Goal: Information Seeking & Learning: Compare options

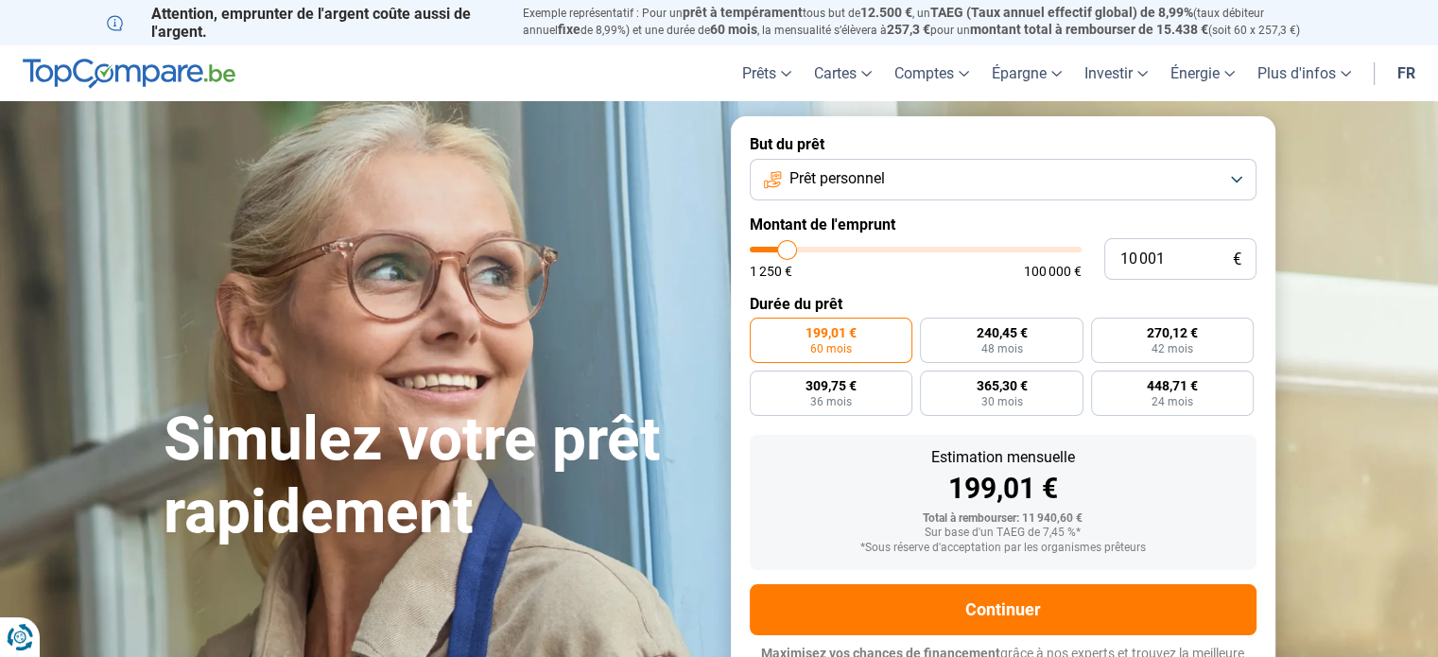
type input "10 250"
type input "10250"
type input "10 750"
type input "10750"
type input "11 500"
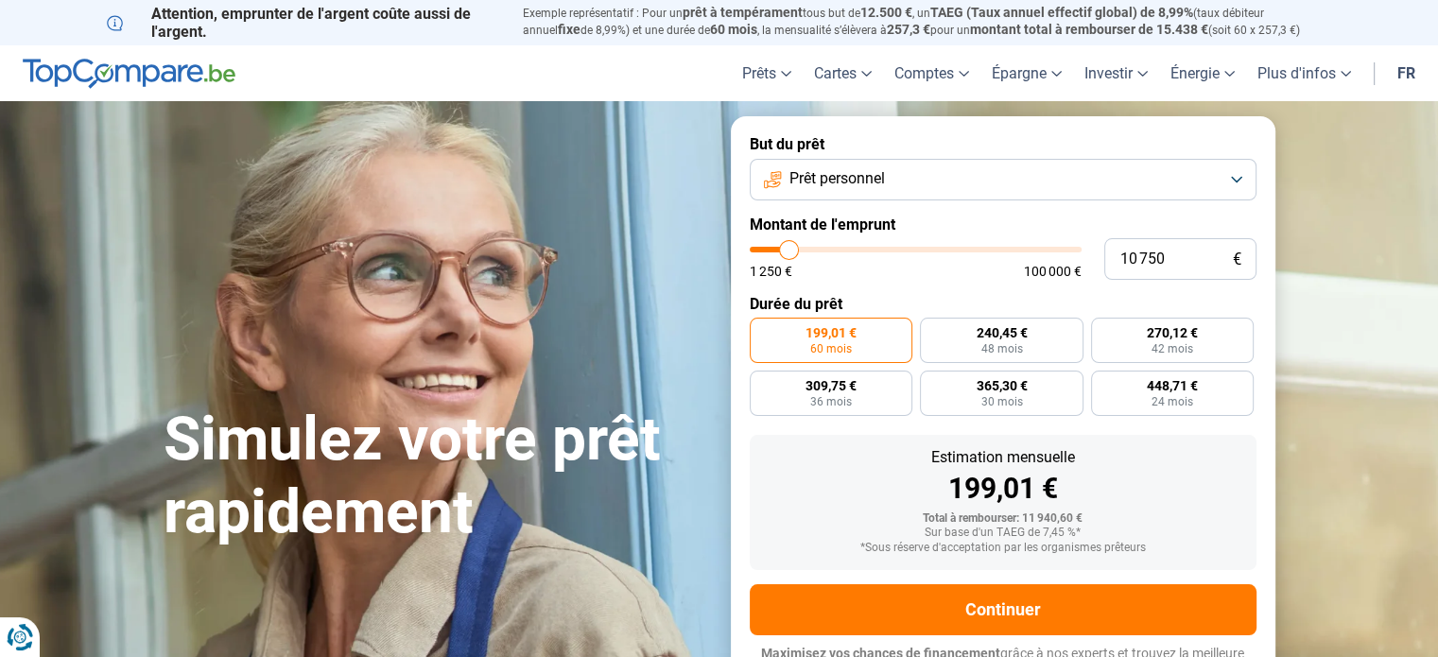
type input "11500"
type input "11 750"
type input "11750"
type input "12 250"
type input "12250"
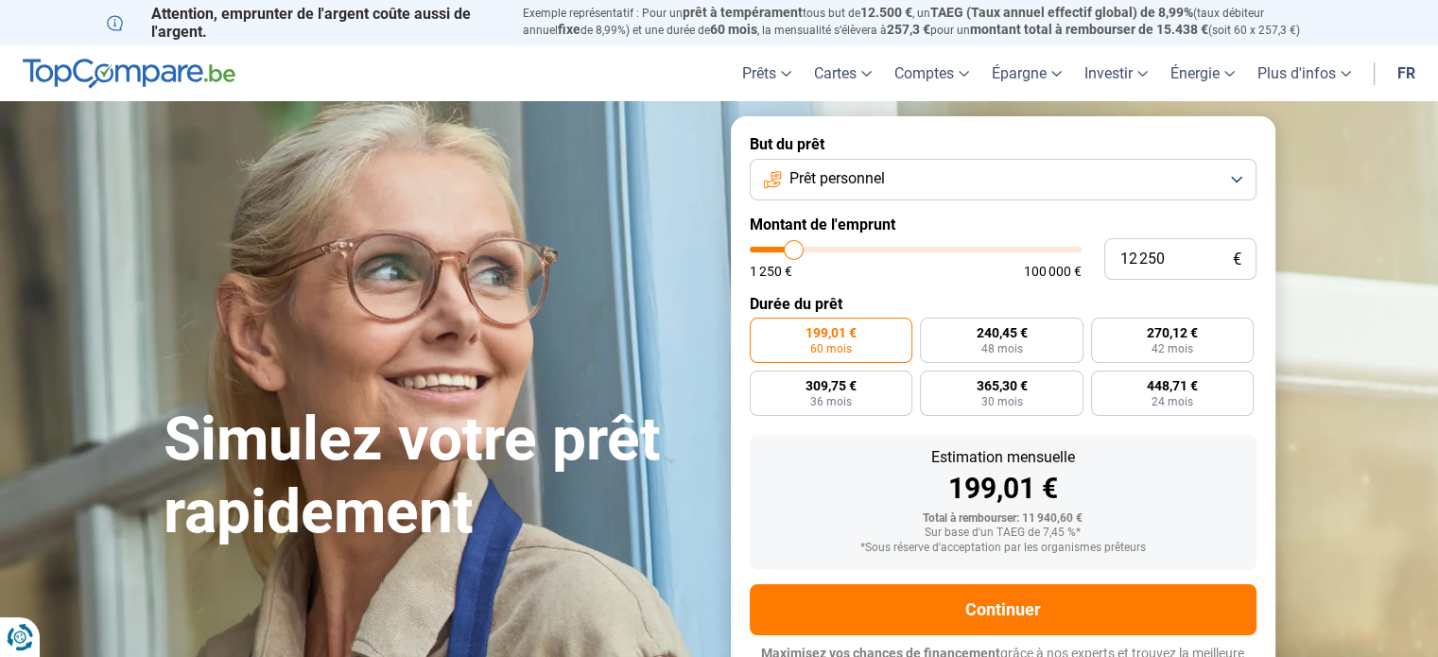
type input "12 500"
type input "12500"
type input "12 750"
type input "12750"
type input "13 250"
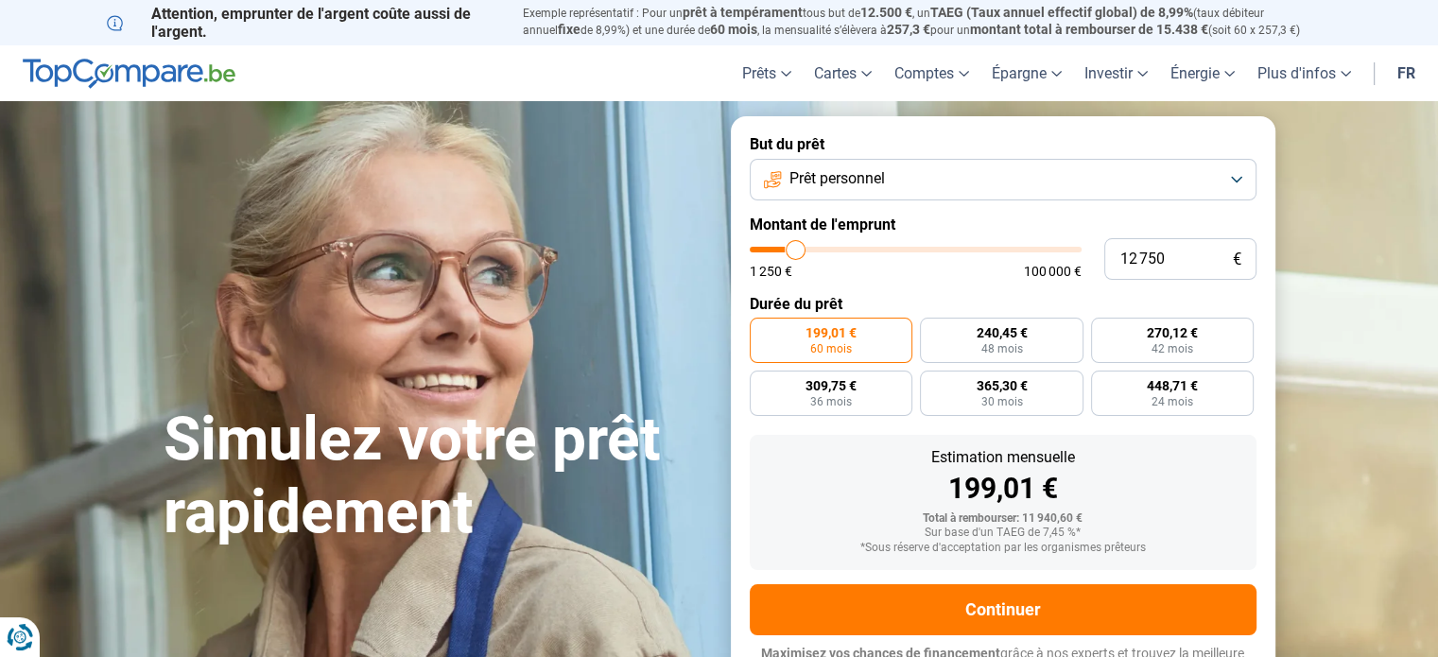
type input "13250"
type input "13 500"
type input "13500"
type input "13 750"
type input "13750"
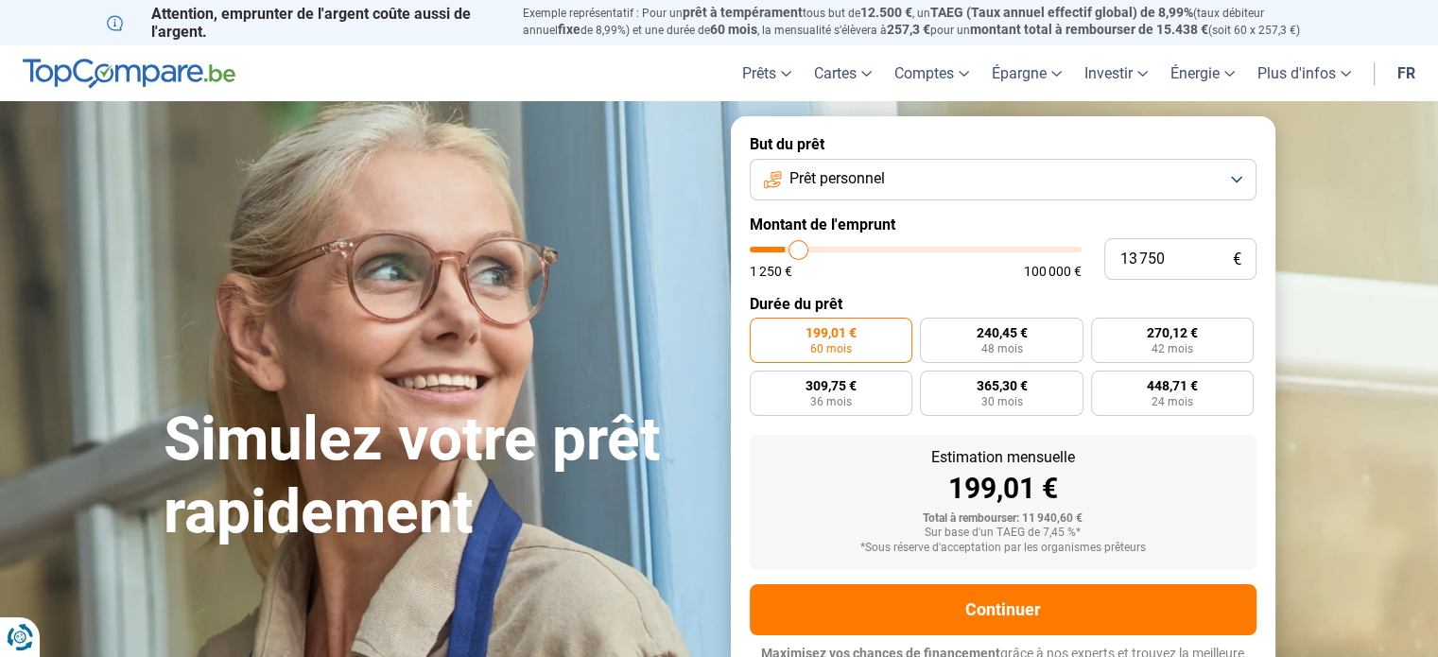
type input "14 000"
type input "14000"
type input "14 250"
type input "14250"
type input "14 500"
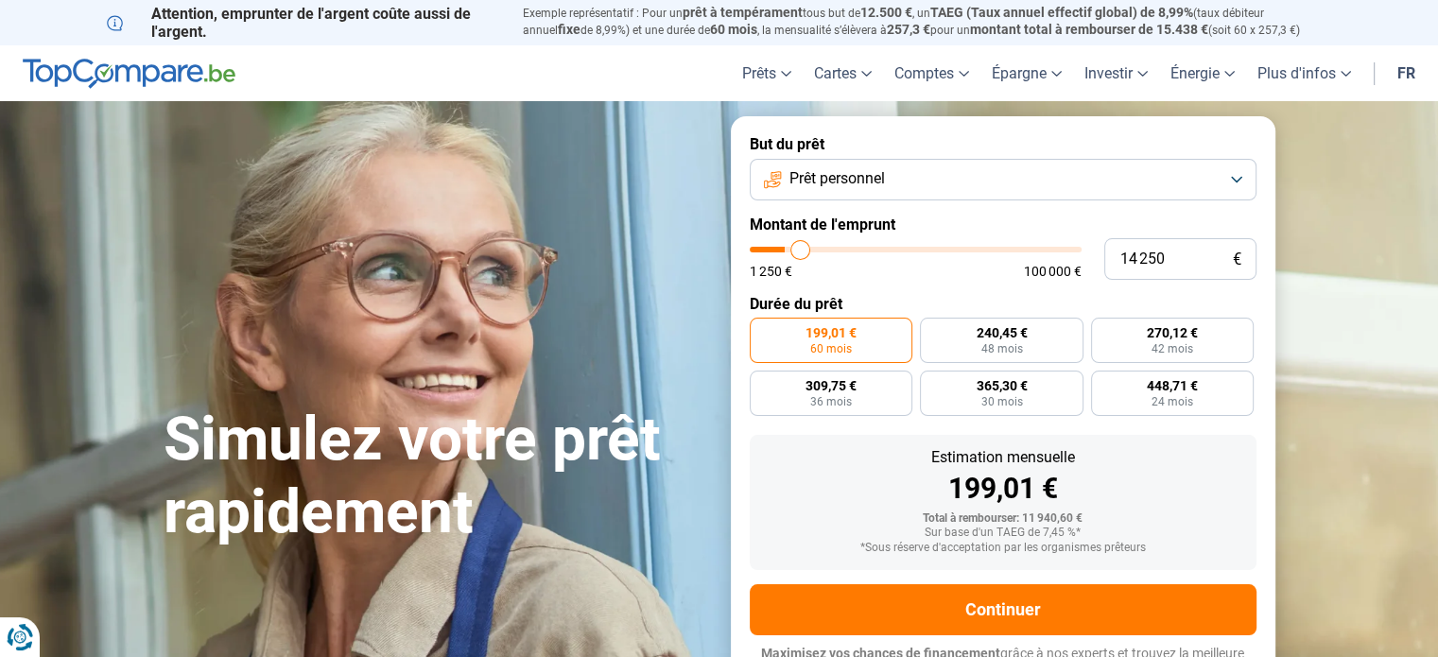
type input "14500"
type input "15 250"
type input "15250"
type input "15 750"
type input "15750"
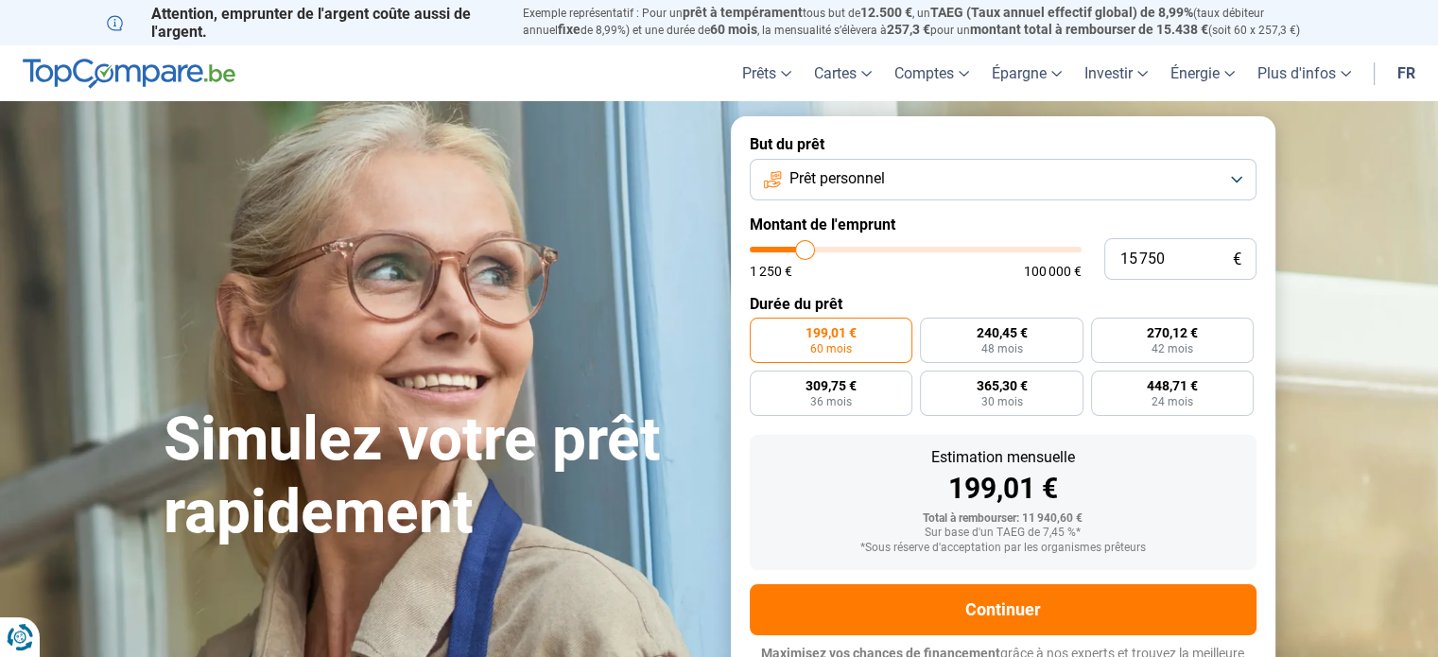
type input "16 000"
type input "16000"
type input "16 250"
type input "16250"
type input "16 750"
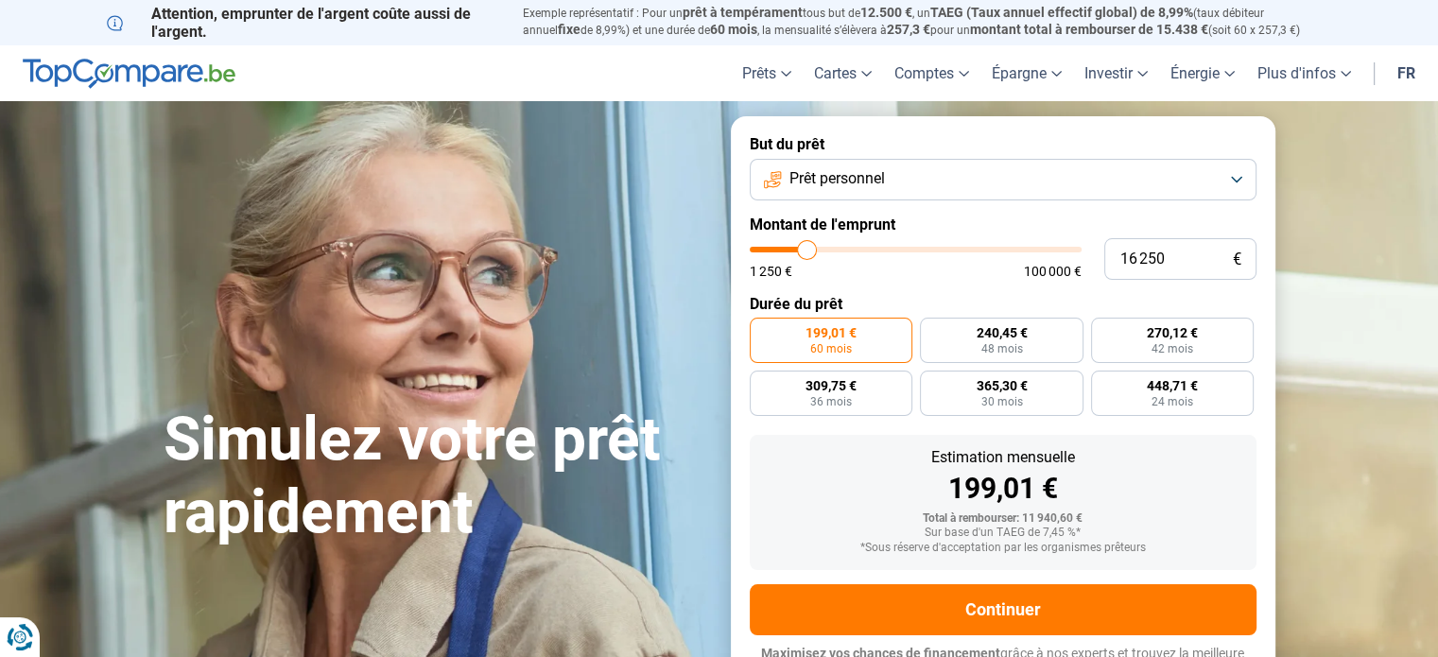
type input "16750"
type input "17 000"
type input "17000"
type input "17 500"
type input "17500"
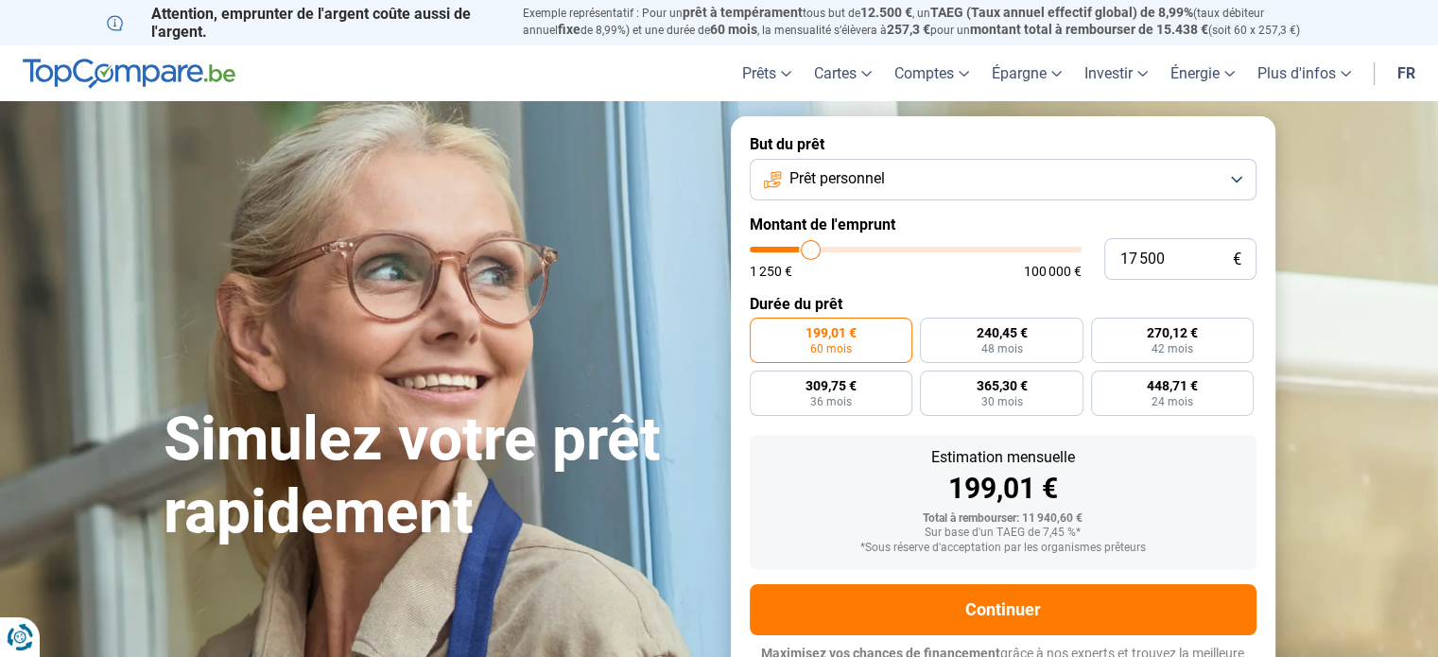
type input "17 750"
type input "17750"
type input "18 000"
type input "18000"
type input "18 250"
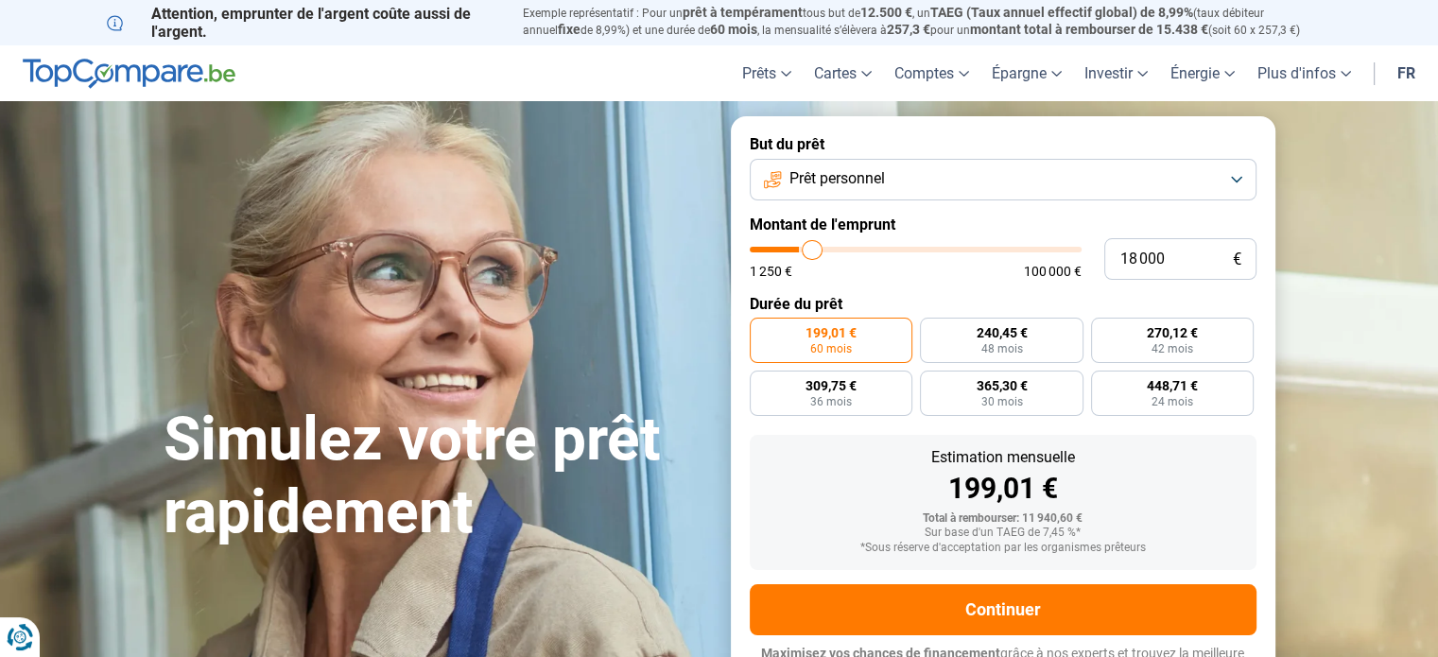
type input "18250"
type input "18 500"
type input "18500"
type input "18 750"
type input "18750"
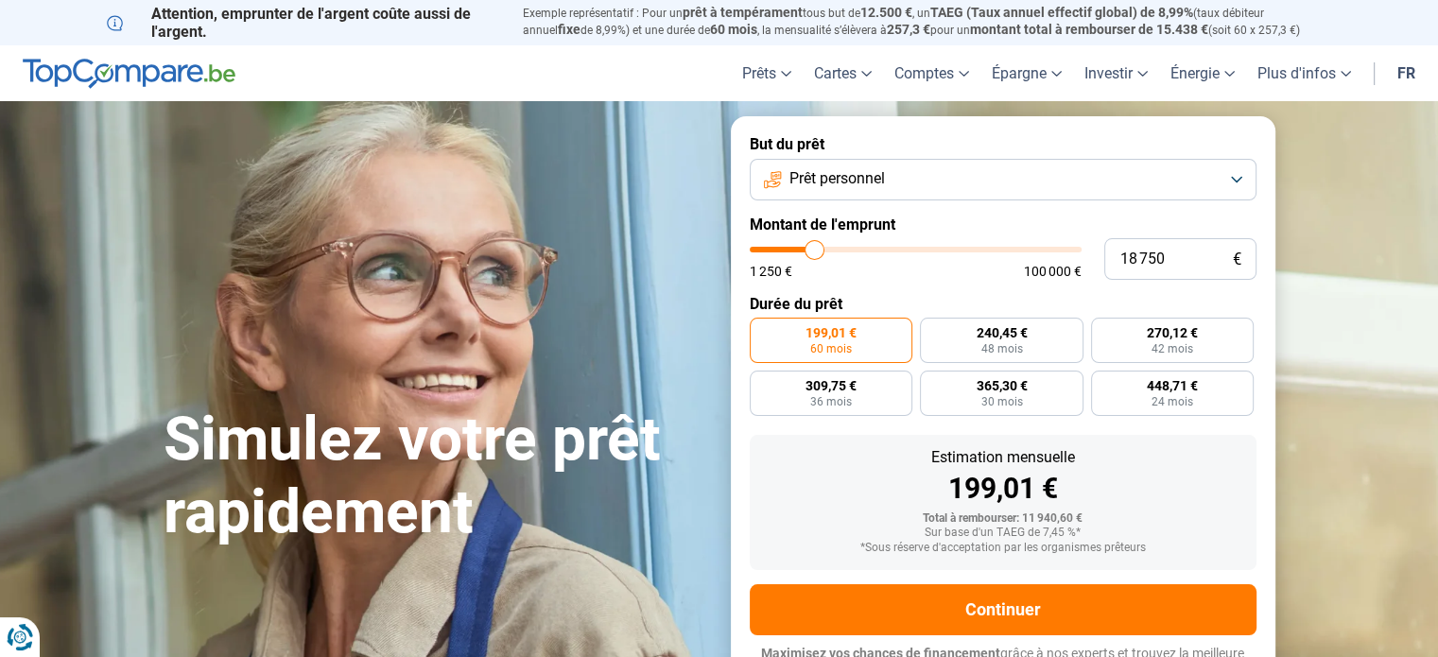
type input "19 000"
type input "19000"
type input "19 250"
type input "19250"
type input "19 500"
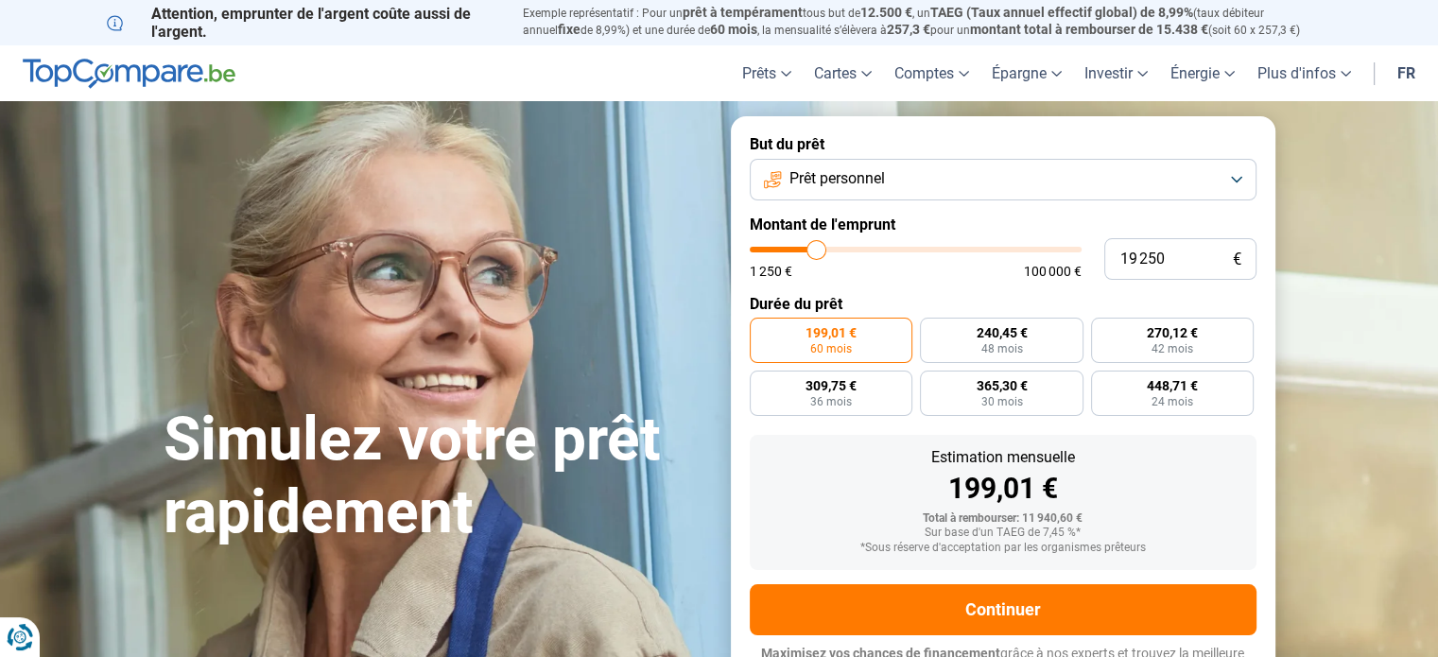
type input "19500"
type input "19 750"
type input "19750"
type input "20 000"
type input "20000"
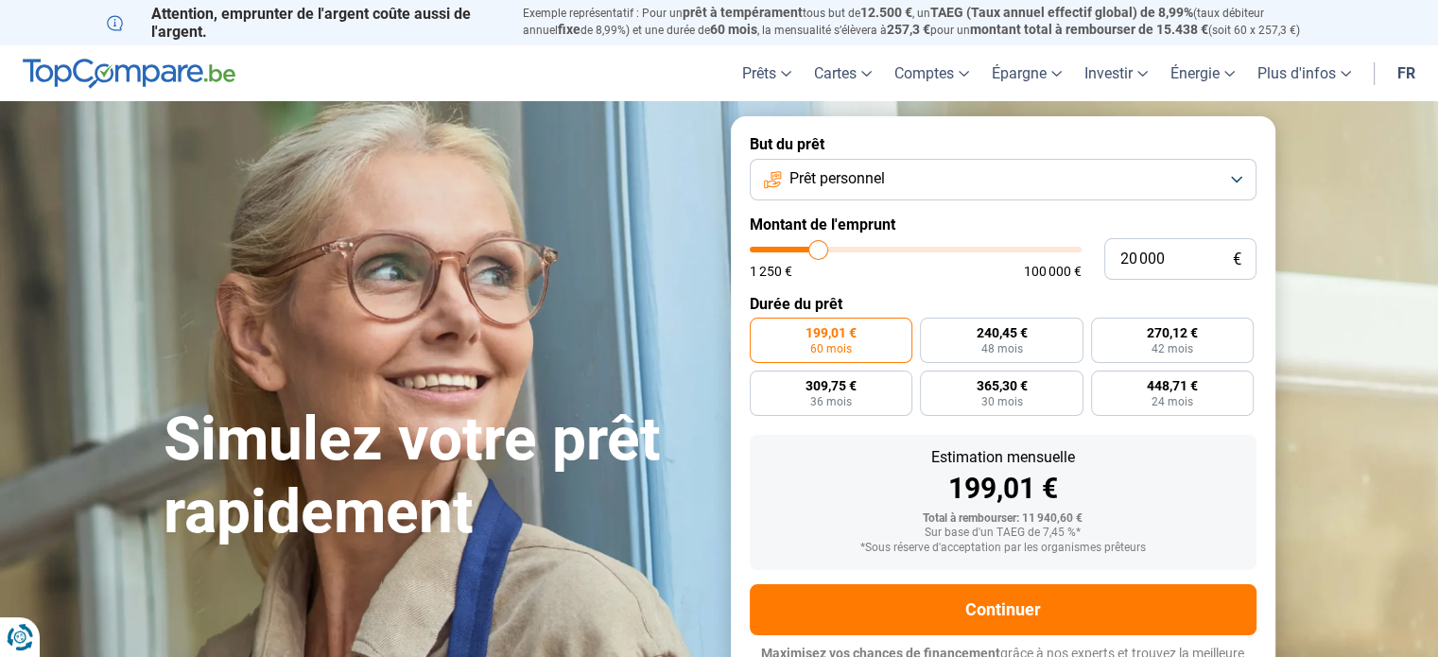
type input "20 250"
type input "20250"
type input "20 500"
type input "20500"
type input "20 750"
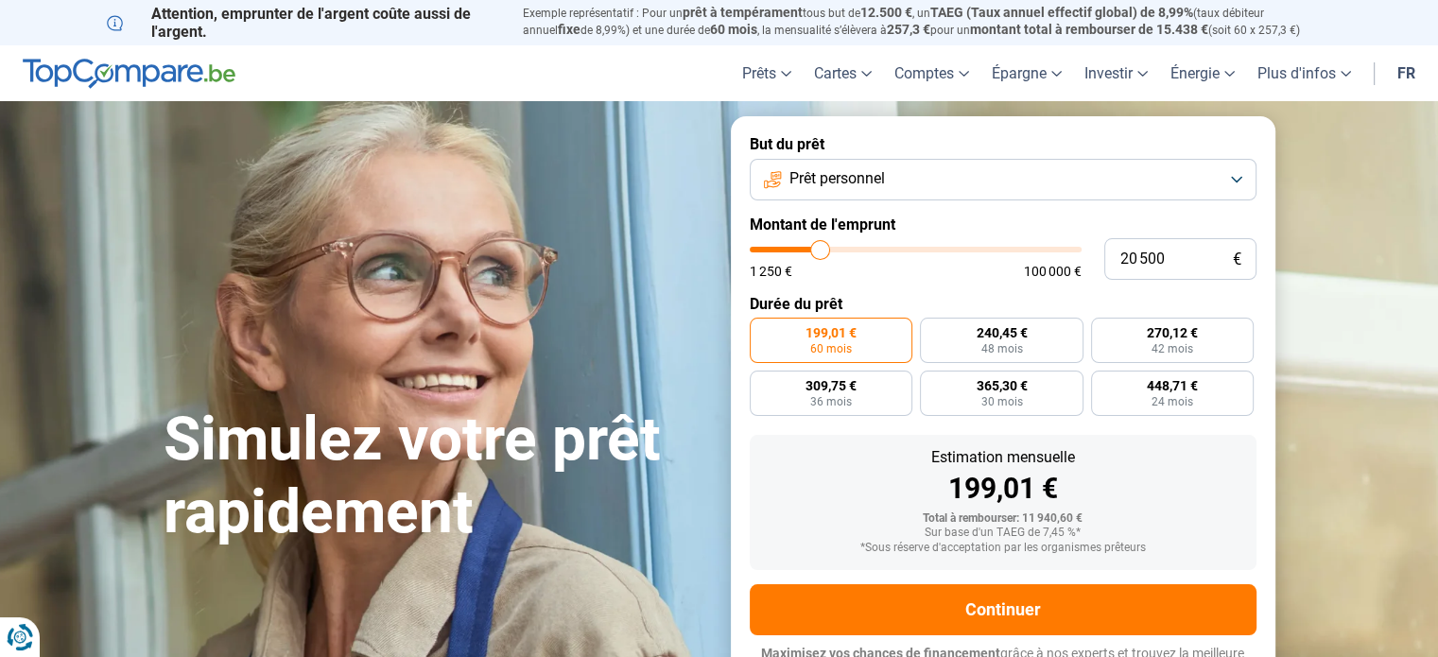
type input "20750"
type input "21 250"
type input "21250"
type input "21 500"
type input "21500"
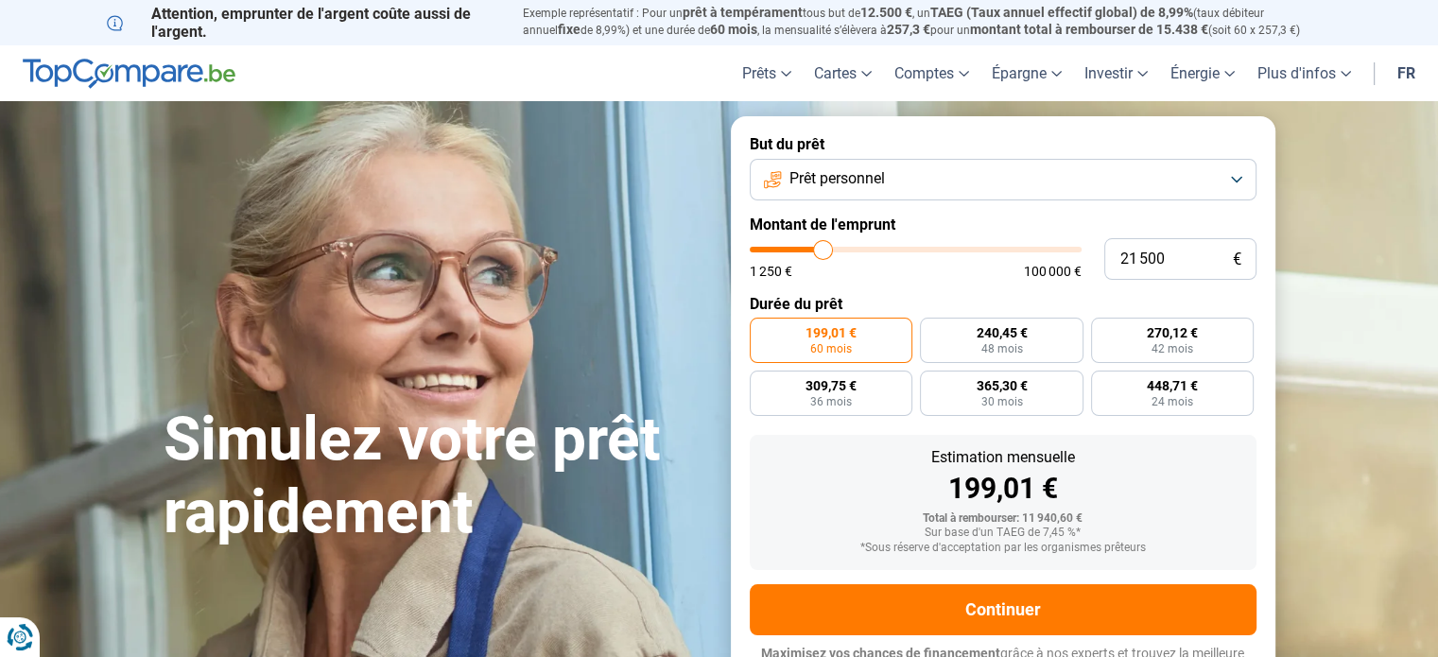
type input "21 750"
type input "21750"
type input "22 000"
type input "22000"
type input "22 250"
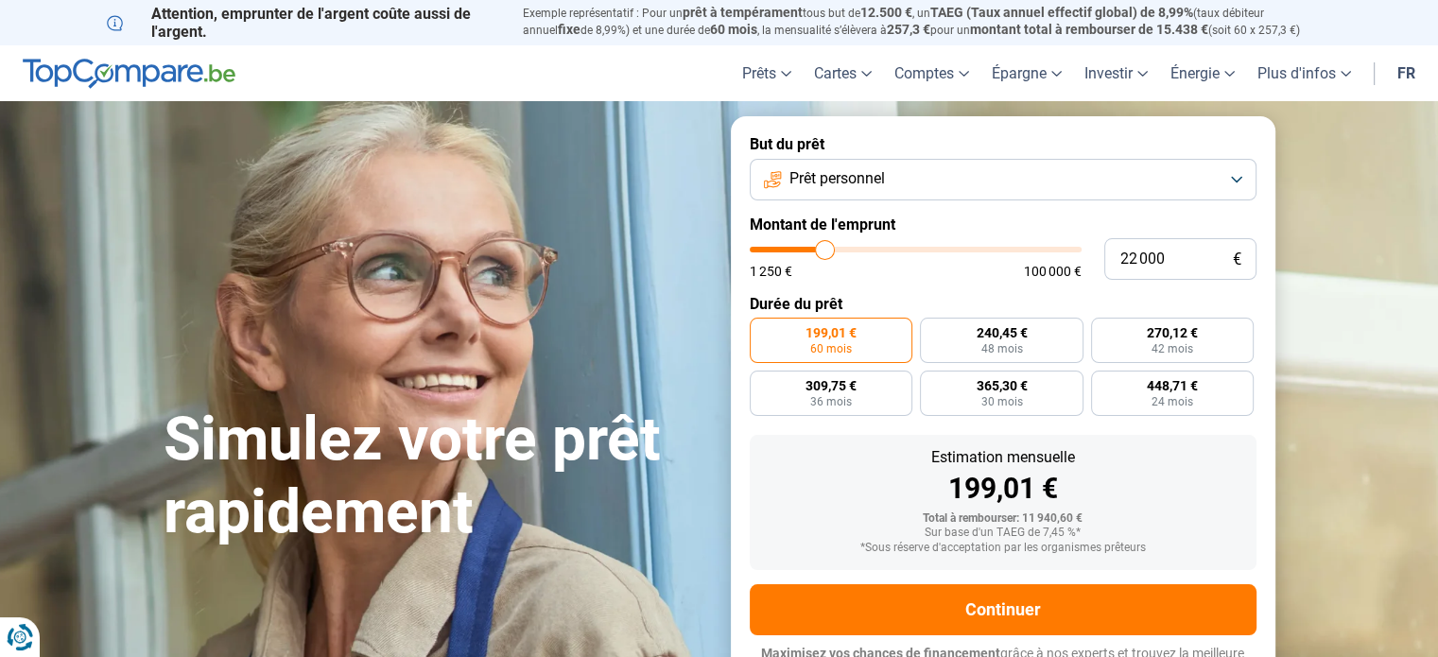
type input "22250"
type input "22 500"
type input "22500"
type input "22 750"
type input "22750"
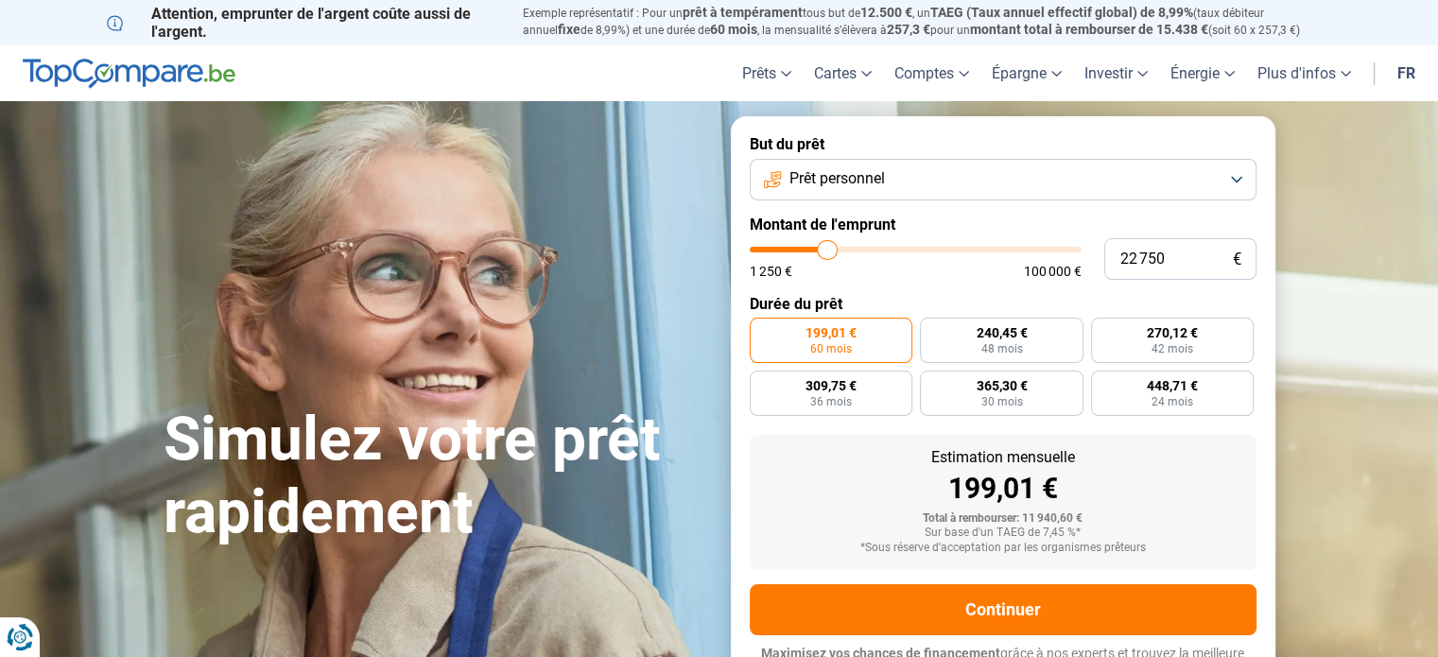
type input "23 000"
type input "23000"
type input "23 250"
type input "23250"
type input "23 500"
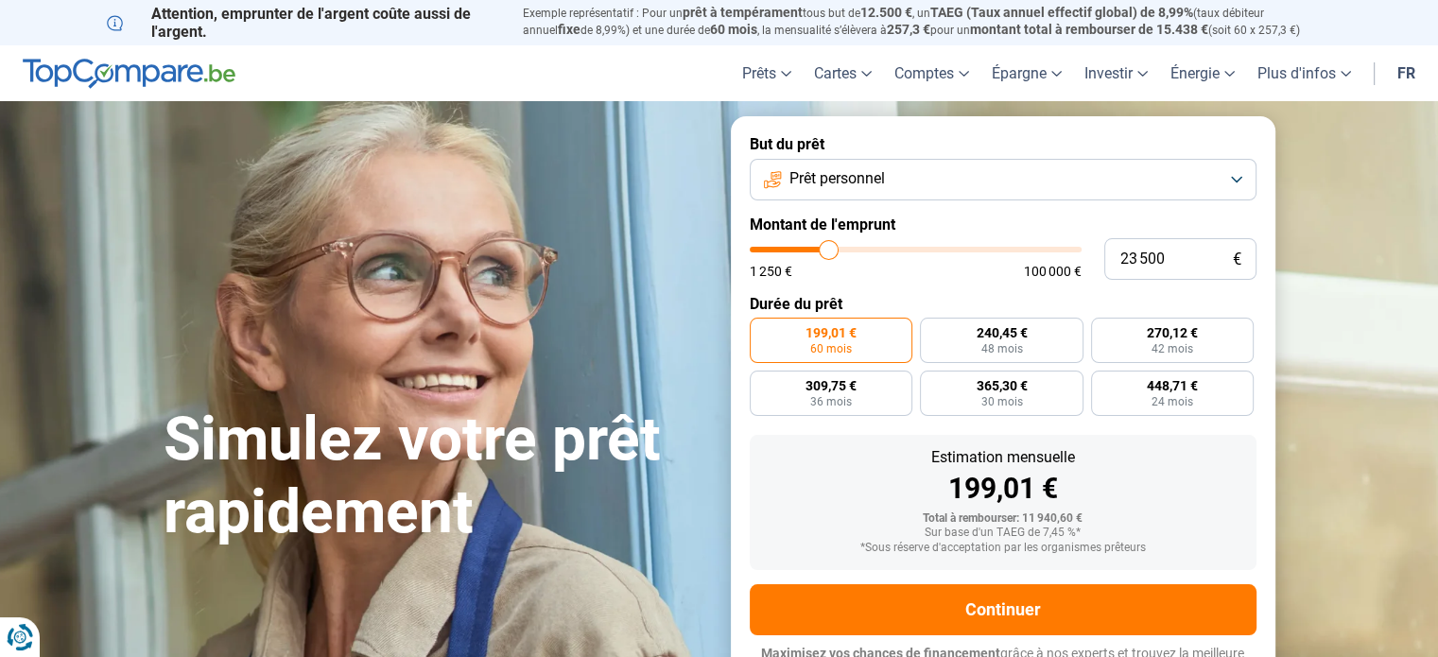
type input "23500"
type input "23 750"
type input "23750"
type input "24 250"
type input "24250"
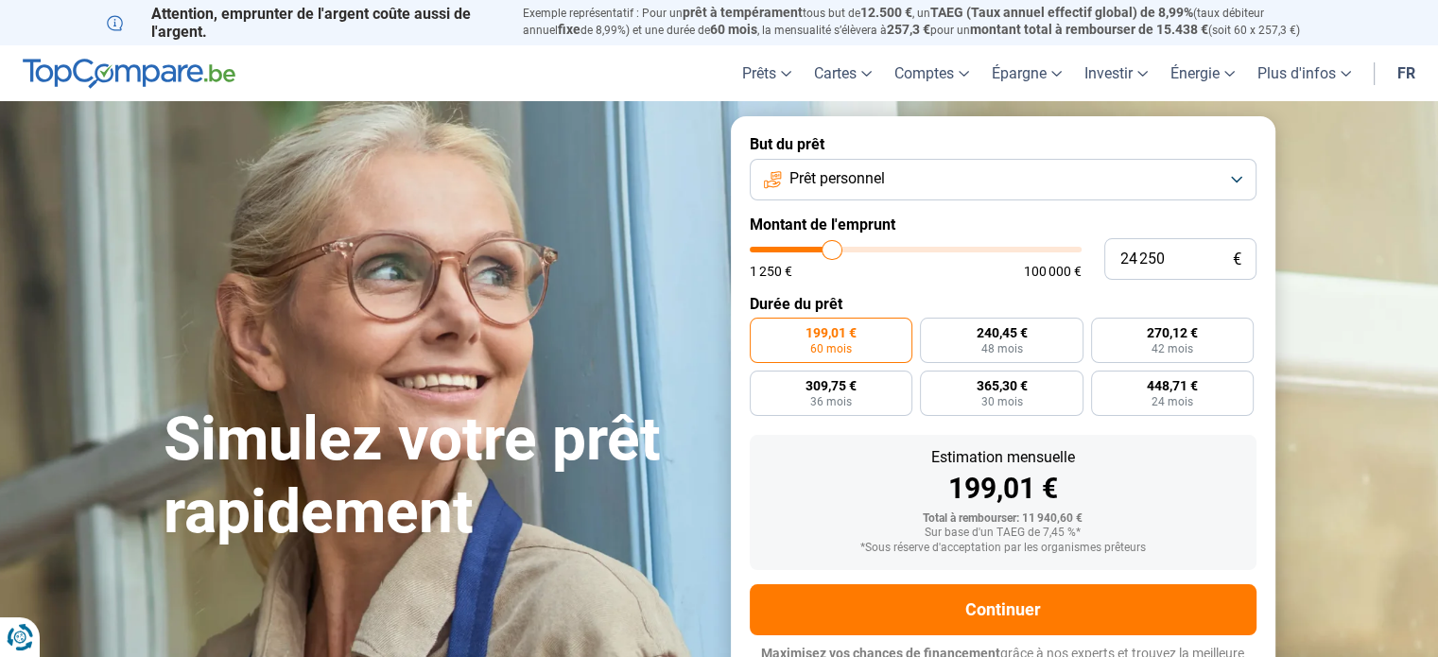
type input "24 500"
type input "24500"
type input "24 750"
type input "24750"
type input "25 000"
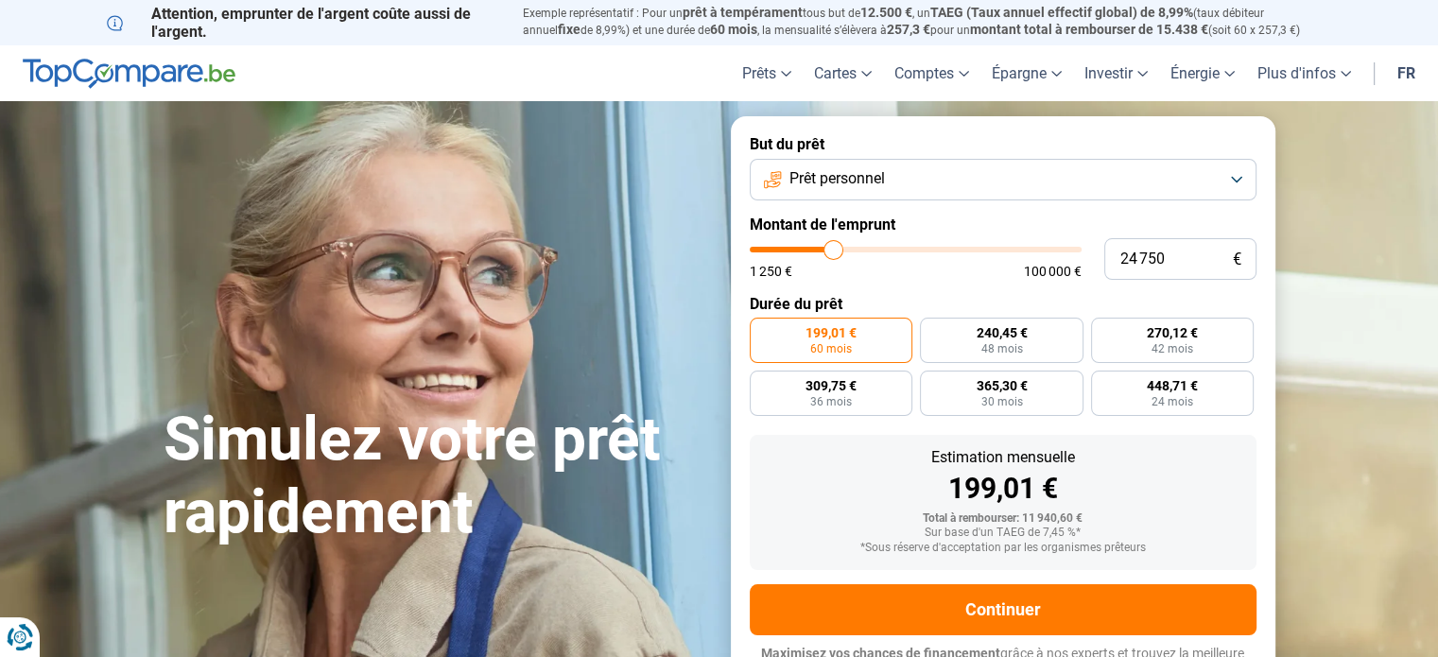
type input "25000"
type input "25 250"
type input "25250"
type input "25 500"
type input "25500"
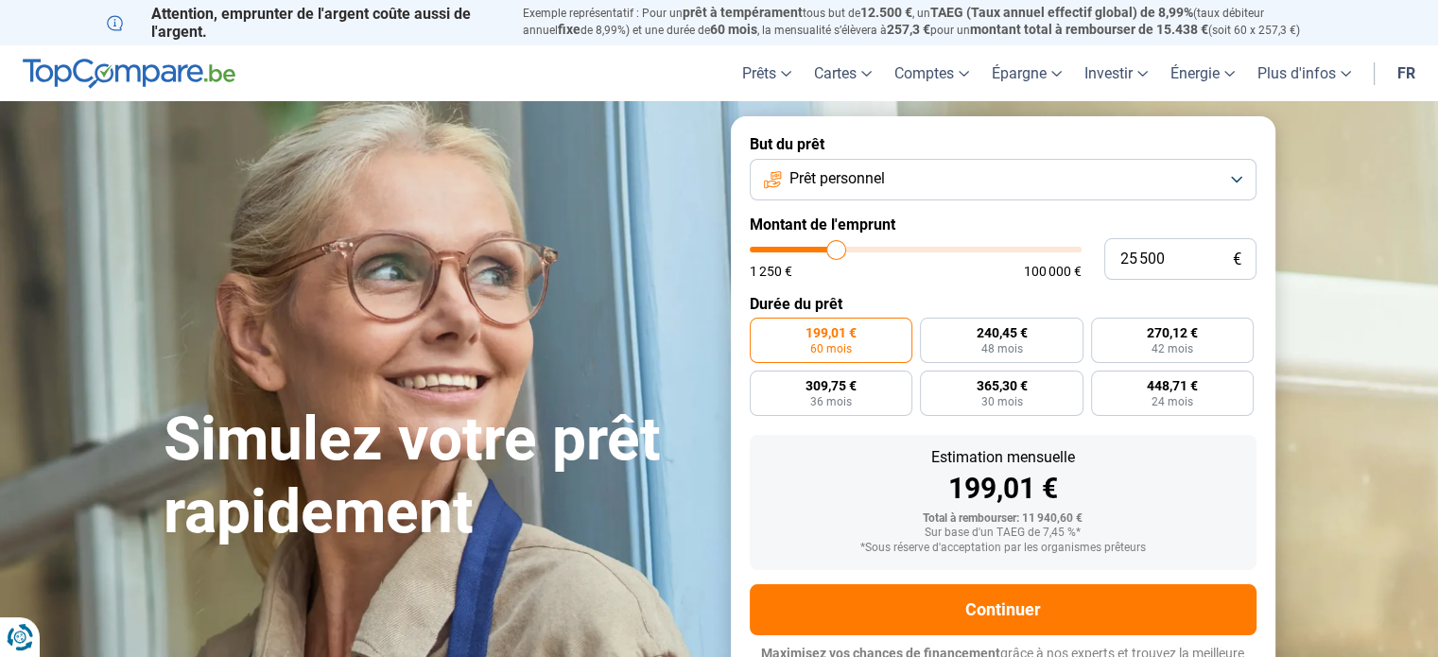
type input "25 750"
type input "25750"
type input "26 000"
type input "26000"
type input "26 250"
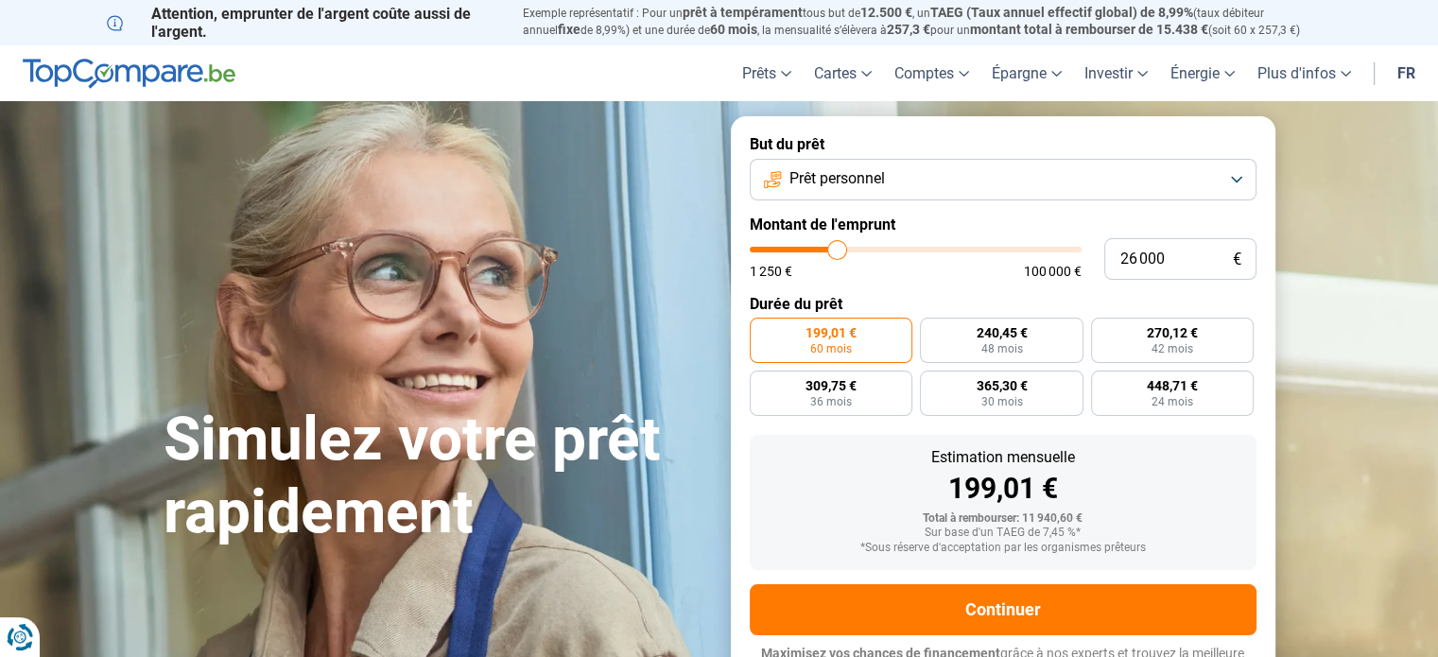
type input "26250"
type input "26 500"
type input "26500"
type input "26 750"
type input "26750"
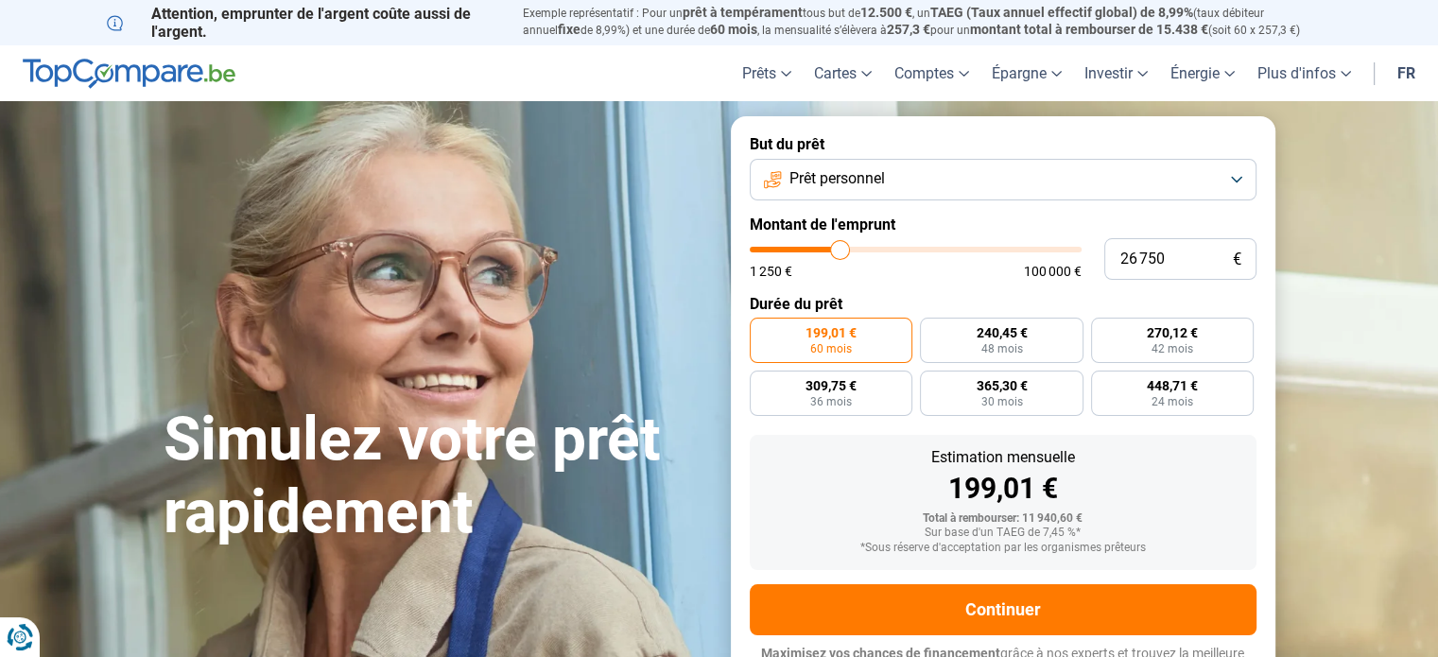
type input "27 000"
type input "27000"
type input "27 250"
type input "27250"
type input "27 500"
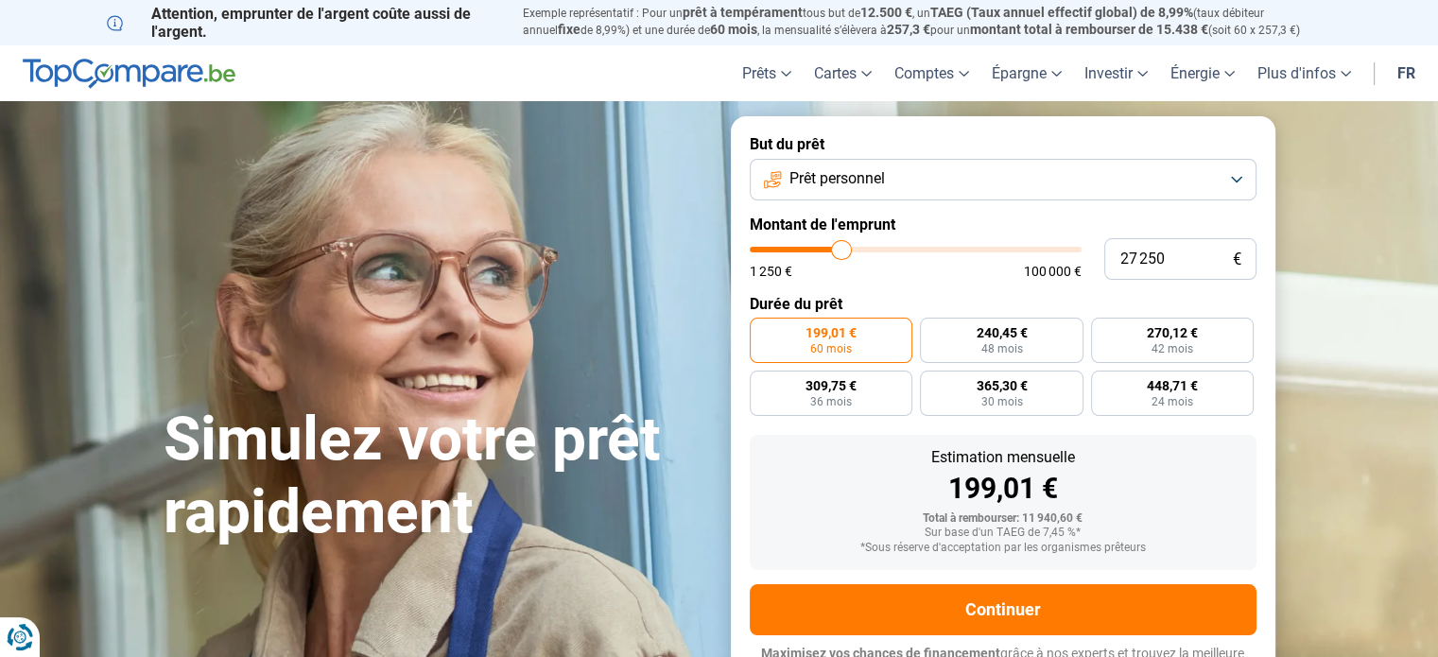
type input "27500"
type input "27 750"
type input "27750"
type input "28 000"
type input "28000"
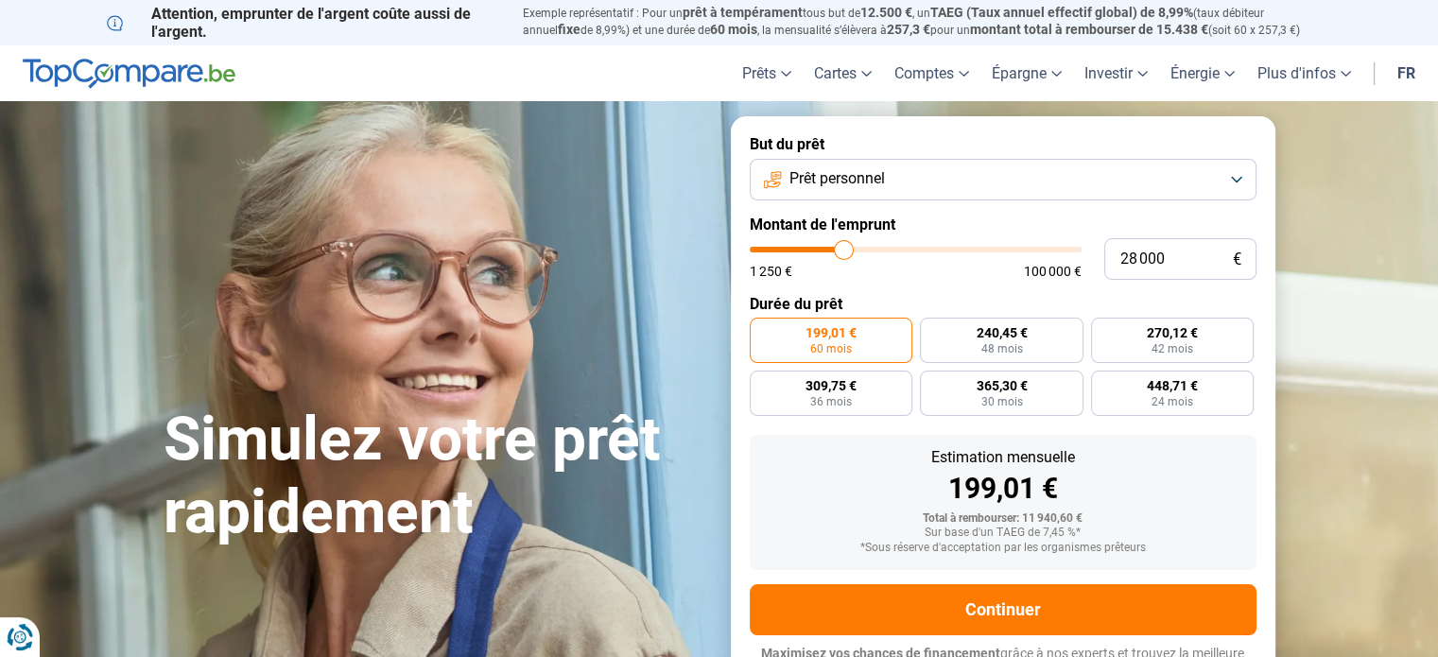
type input "28 250"
type input "28250"
type input "28 500"
type input "28500"
type input "28 750"
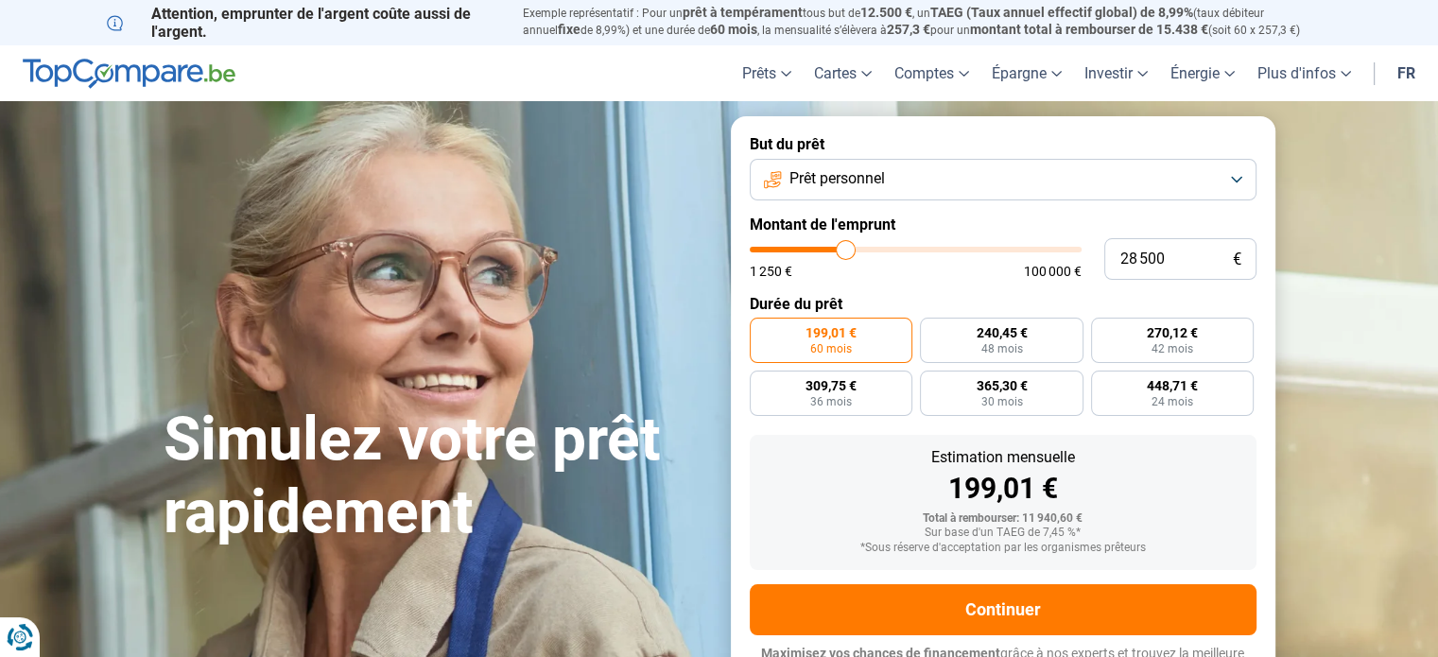
type input "28750"
type input "29 000"
type input "29000"
type input "29 250"
type input "29250"
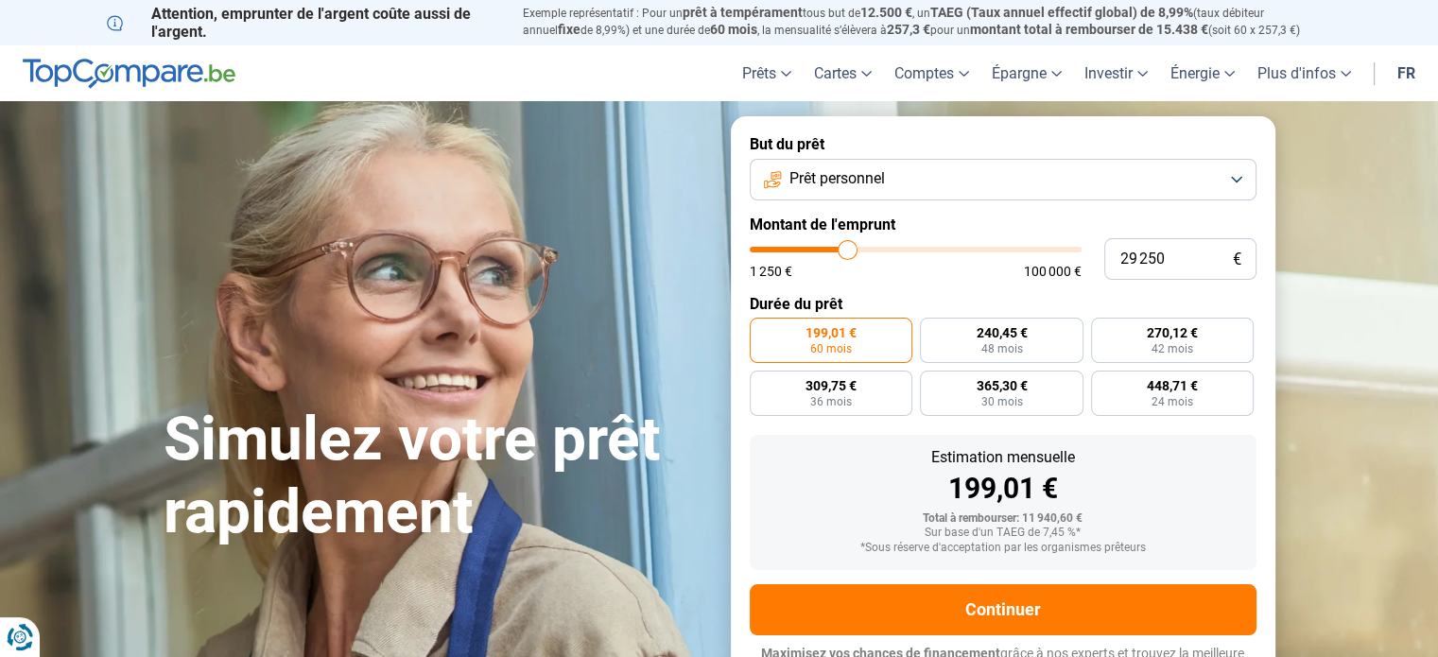
type input "29 500"
type input "29500"
type input "29 750"
type input "29750"
type input "30 000"
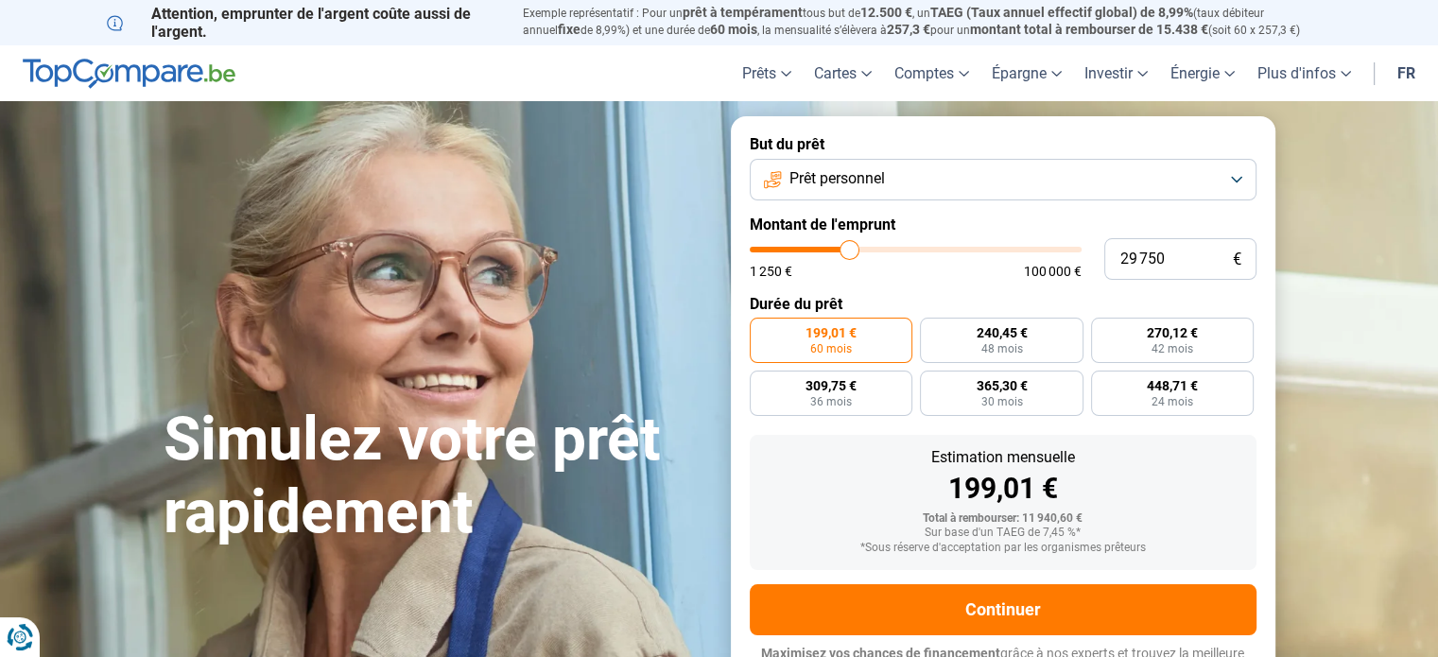
type input "30000"
type input "30 250"
type input "30250"
type input "30 500"
type input "30500"
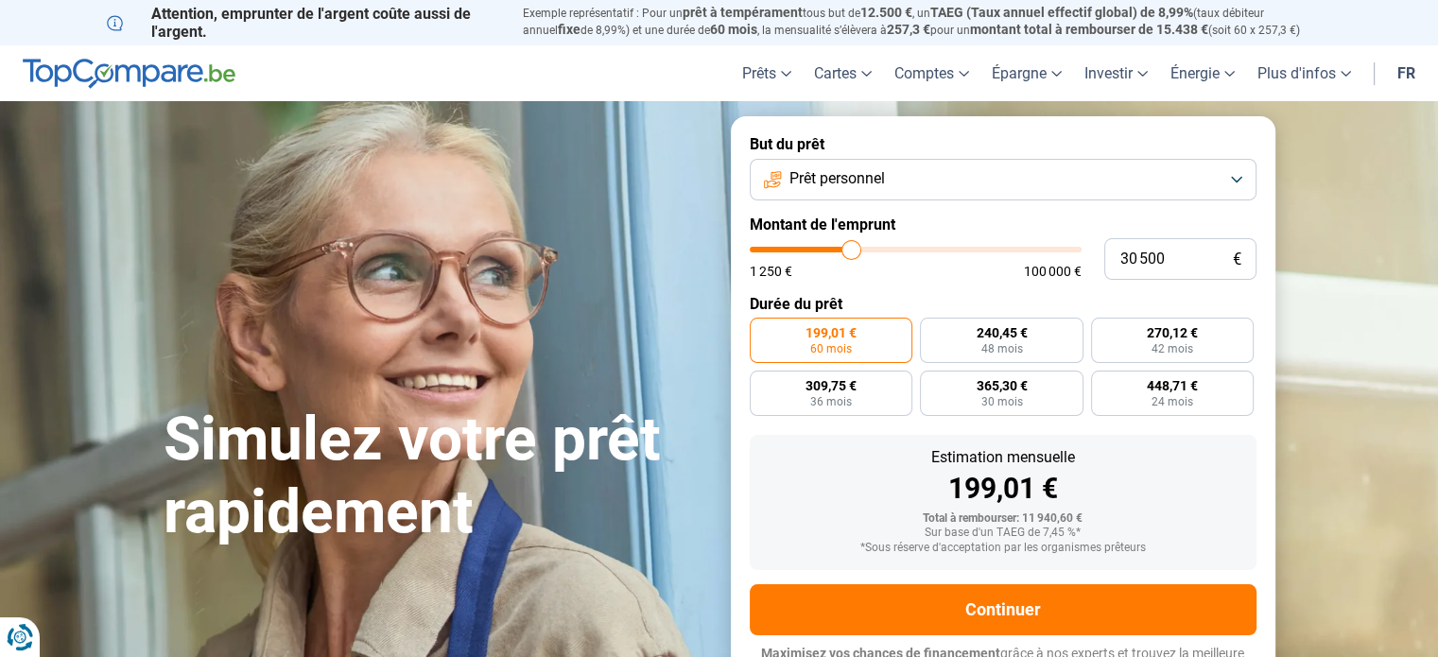
type input "30 750"
type input "30750"
type input "30 500"
type input "30500"
type input "30 250"
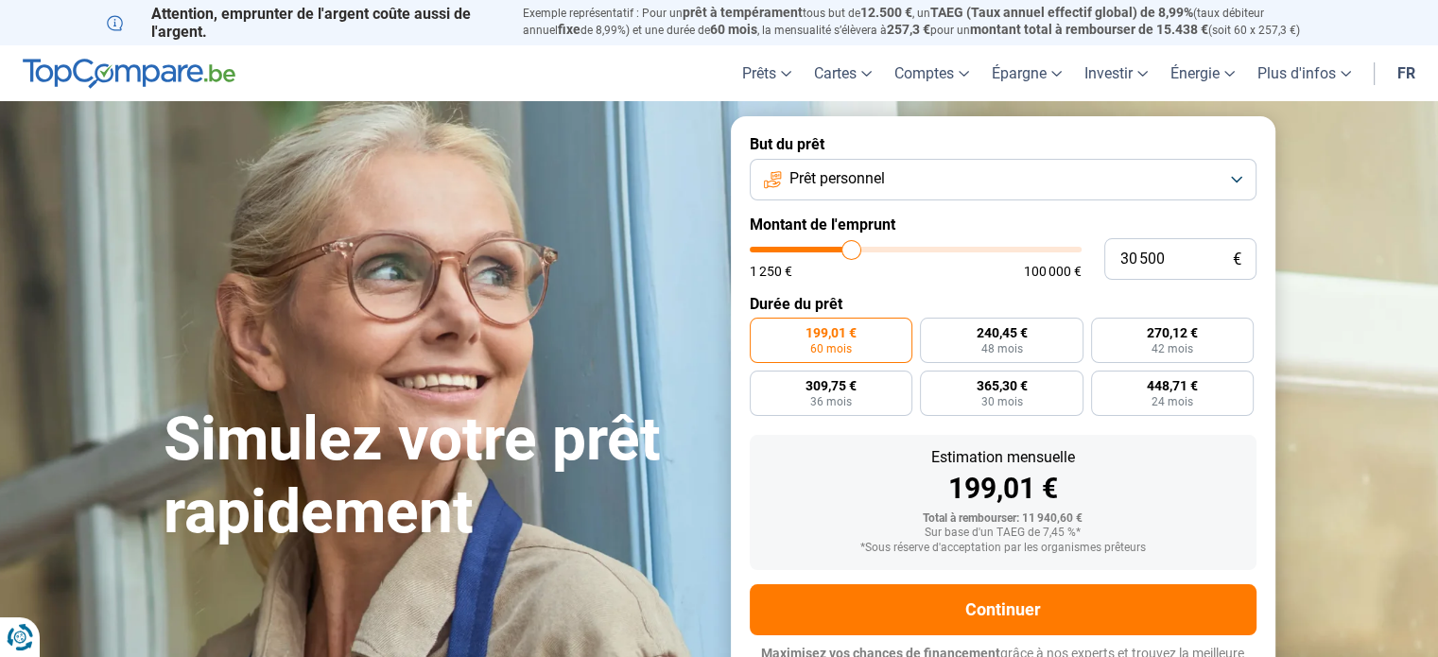
type input "30250"
type input "30 000"
type input "30000"
type input "29 750"
type input "29750"
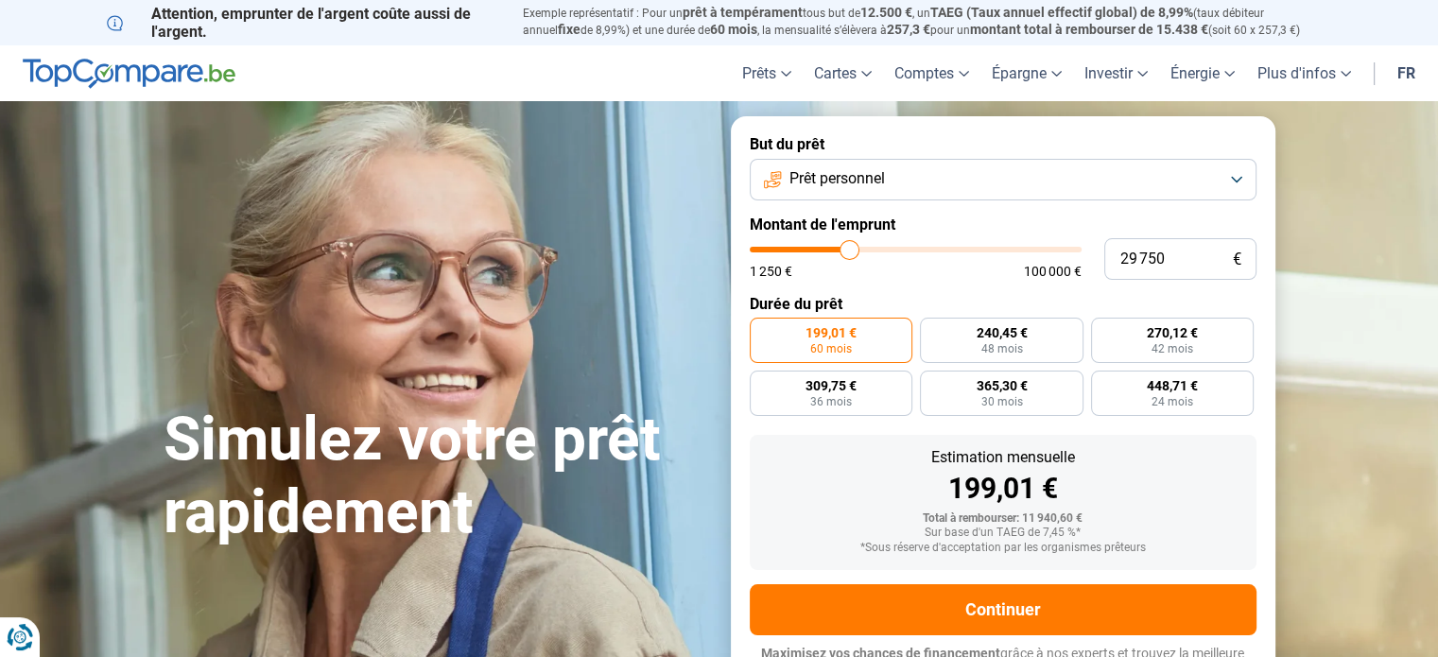
type input "29 250"
type input "29250"
type input "28 750"
type input "28750"
type input "28 500"
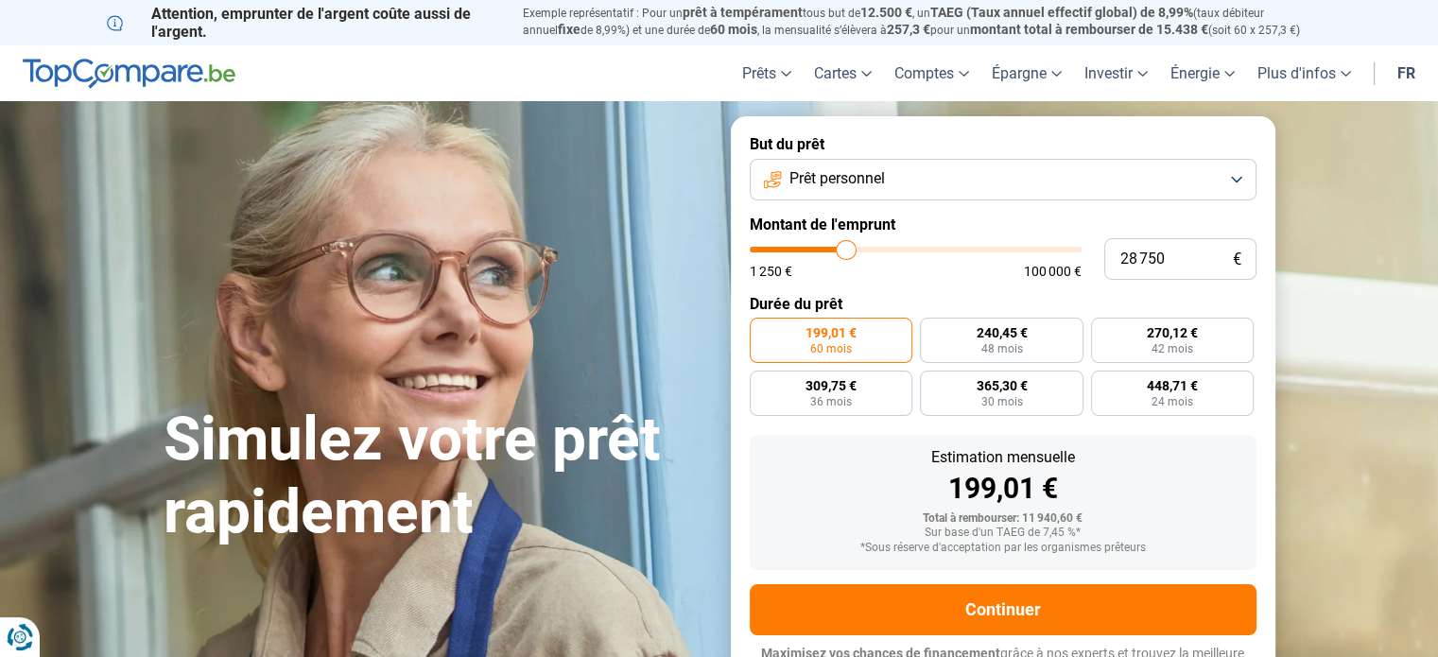
type input "28500"
type input "28 250"
type input "28250"
type input "28 000"
type input "28000"
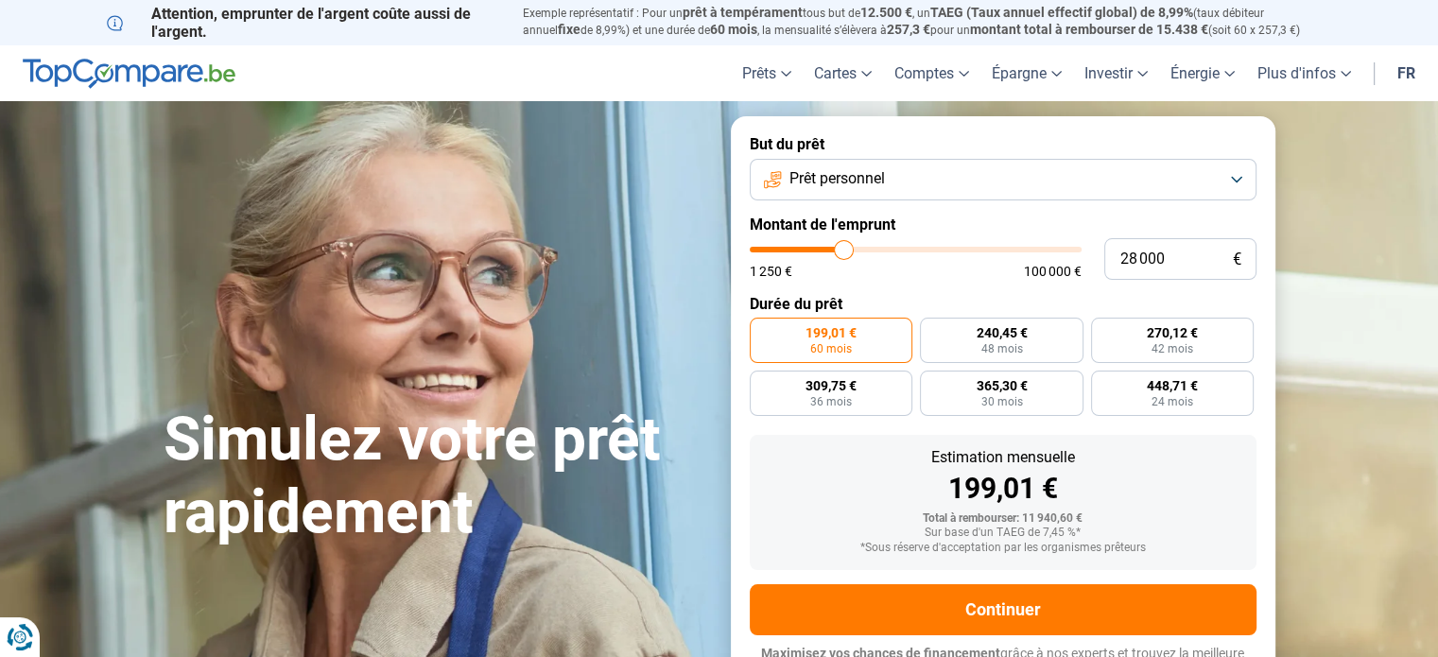
type input "28 250"
type input "28250"
type input "28 500"
type input "28500"
type input "28 750"
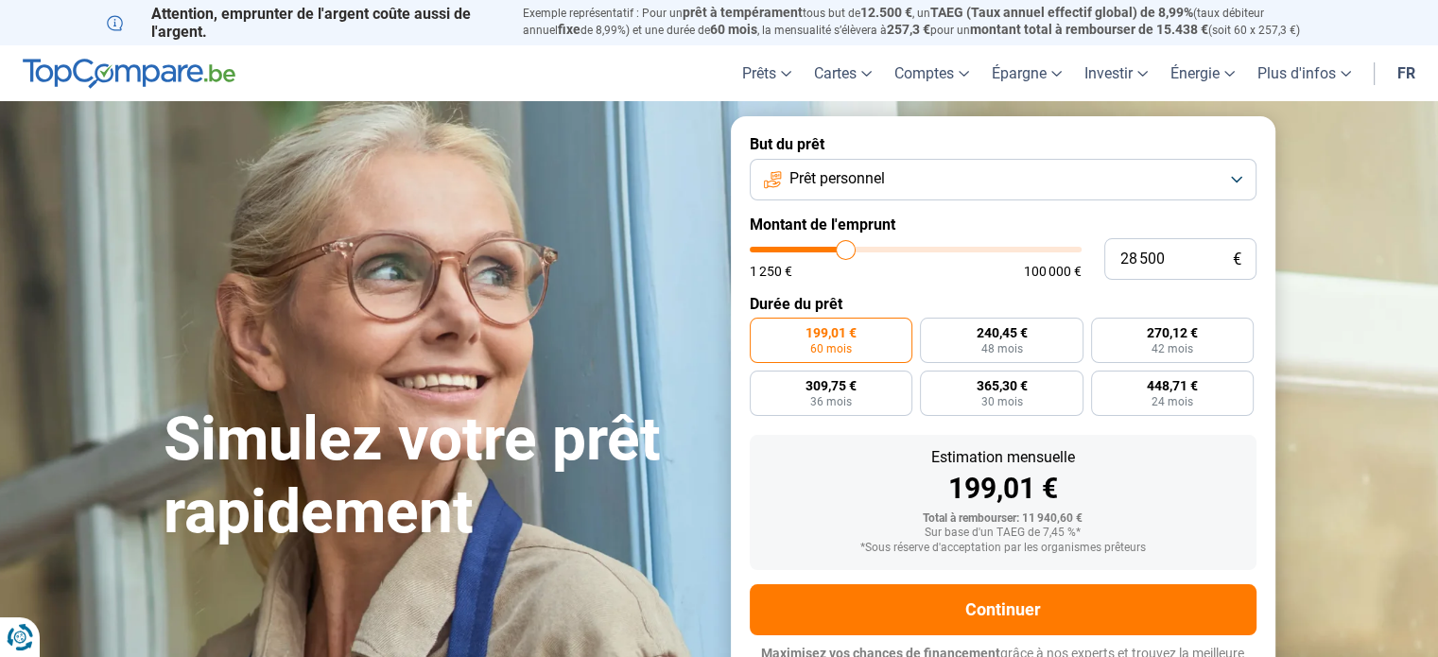
type input "28750"
type input "29 000"
type input "29000"
type input "29 250"
type input "29250"
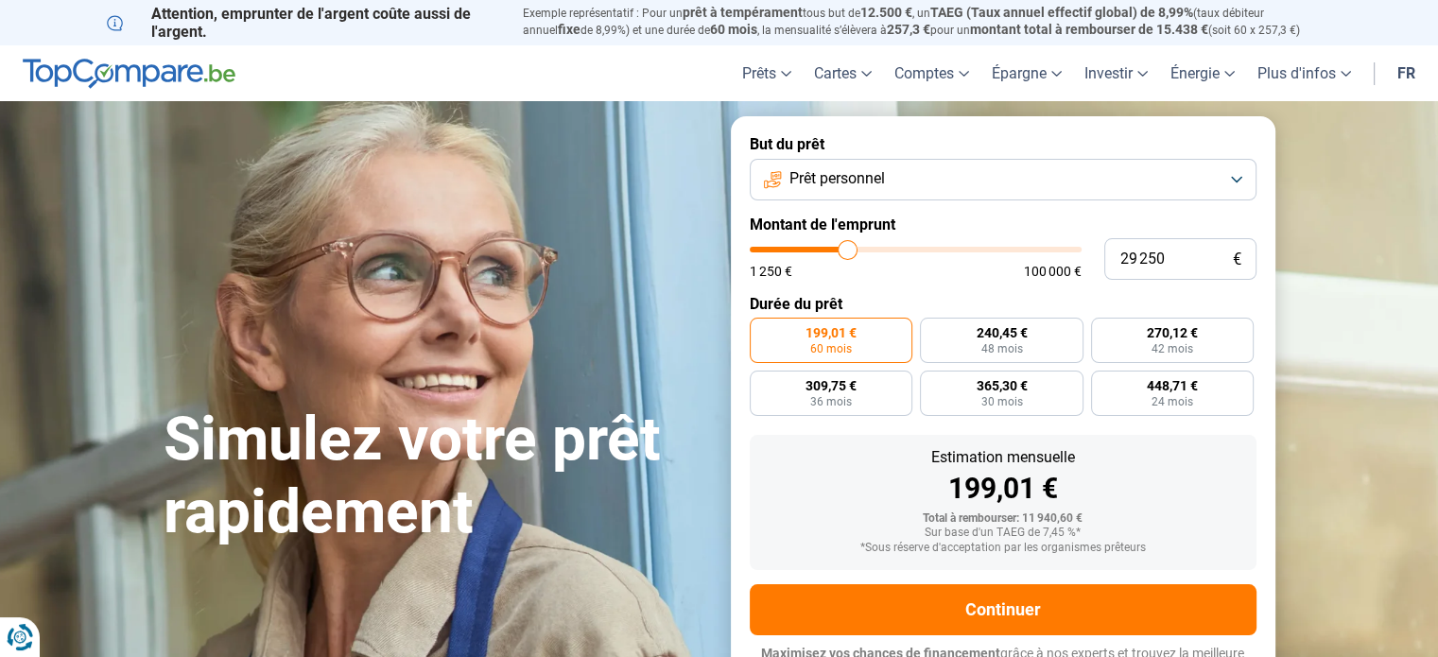
type input "29 500"
type input "29500"
type input "29 750"
type input "29750"
type input "30 000"
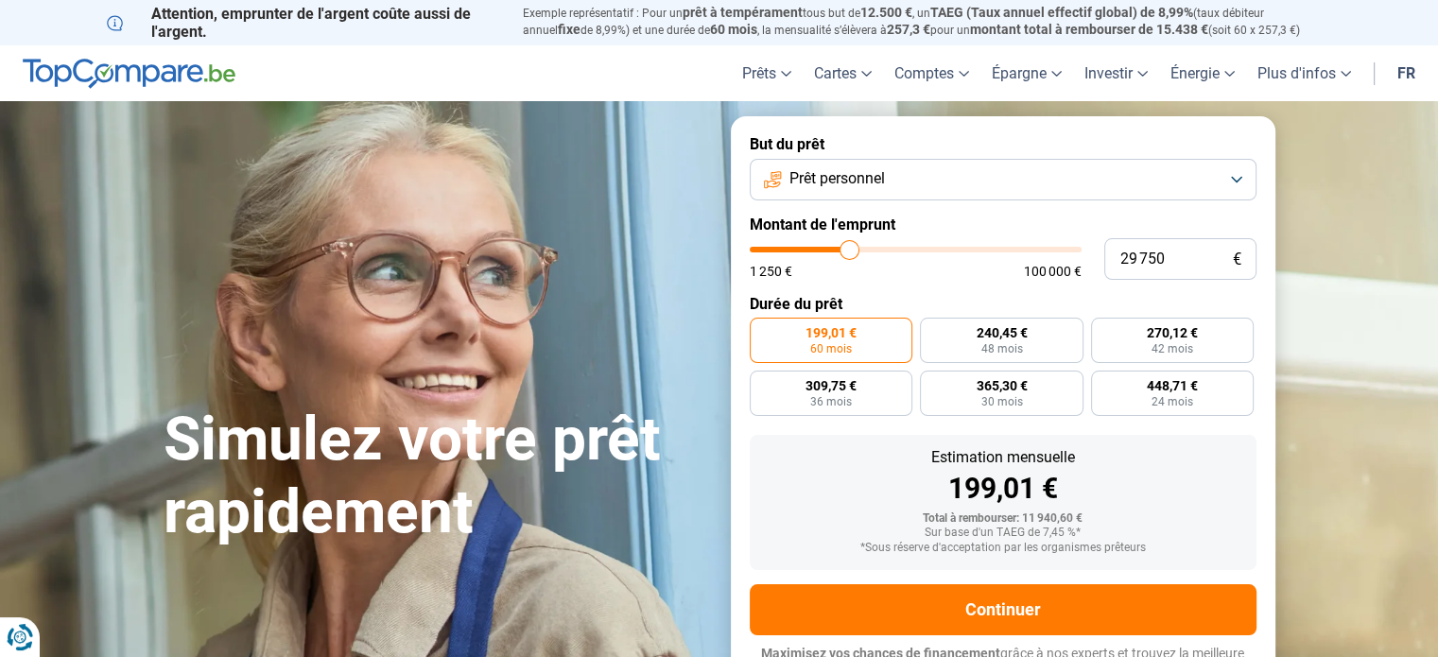
type input "30000"
type input "30 250"
type input "30250"
type input "30 000"
type input "30000"
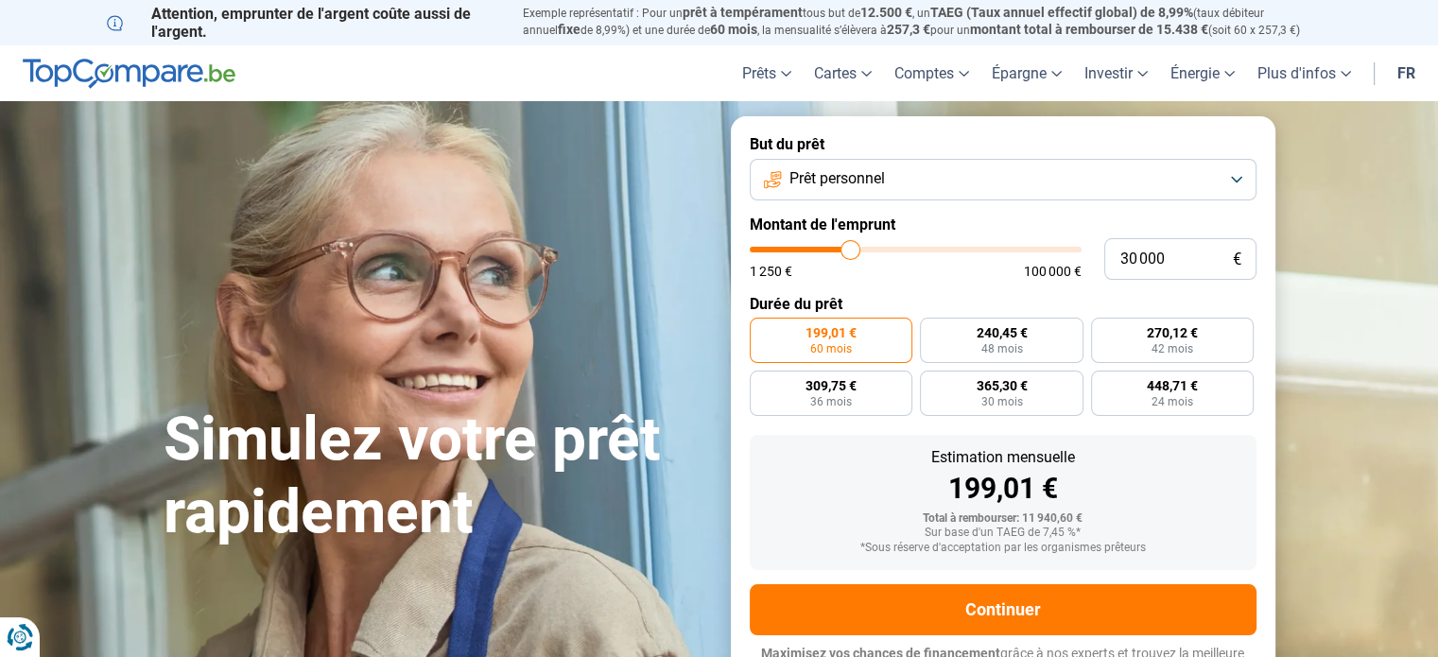
type input "29 750"
type input "29750"
type input "29 500"
type input "29500"
type input "29 750"
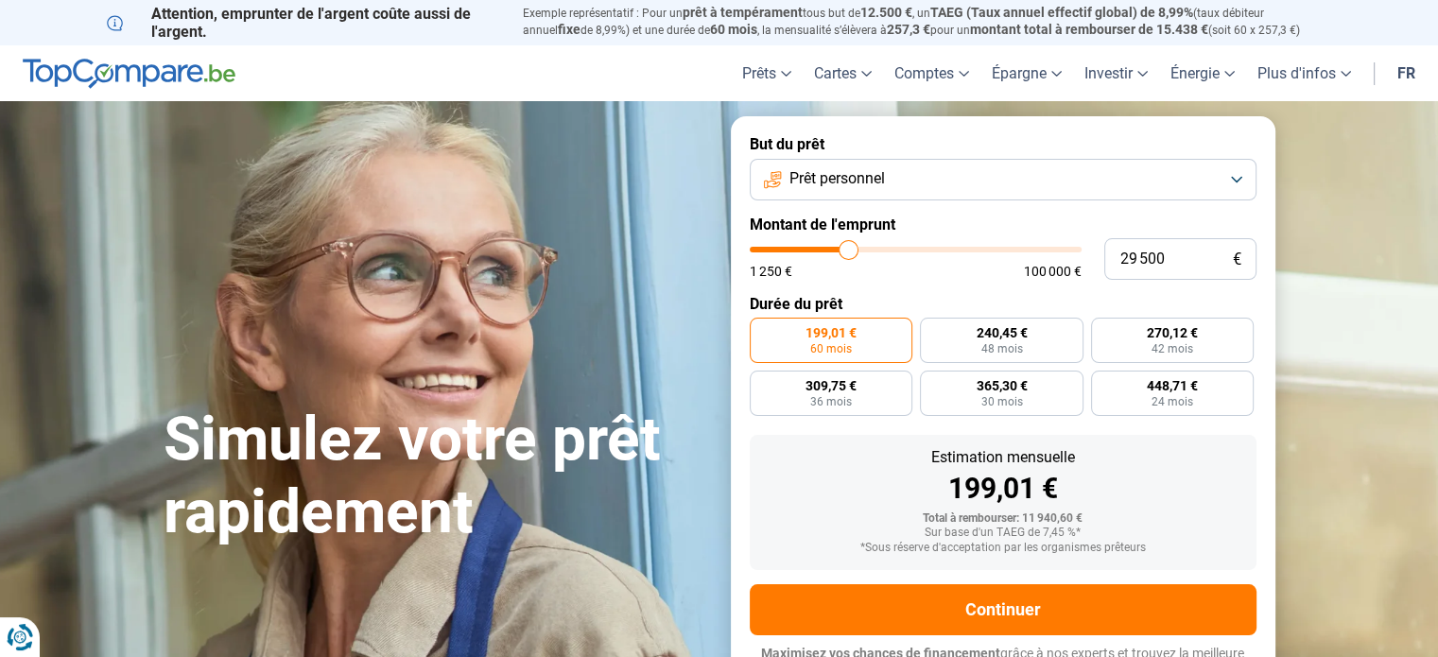
type input "29750"
type input "30 000"
drag, startPoint x: 786, startPoint y: 252, endPoint x: 850, endPoint y: 263, distance: 64.2
type input "30000"
click at [850, 252] on input "range" at bounding box center [916, 250] width 332 height 6
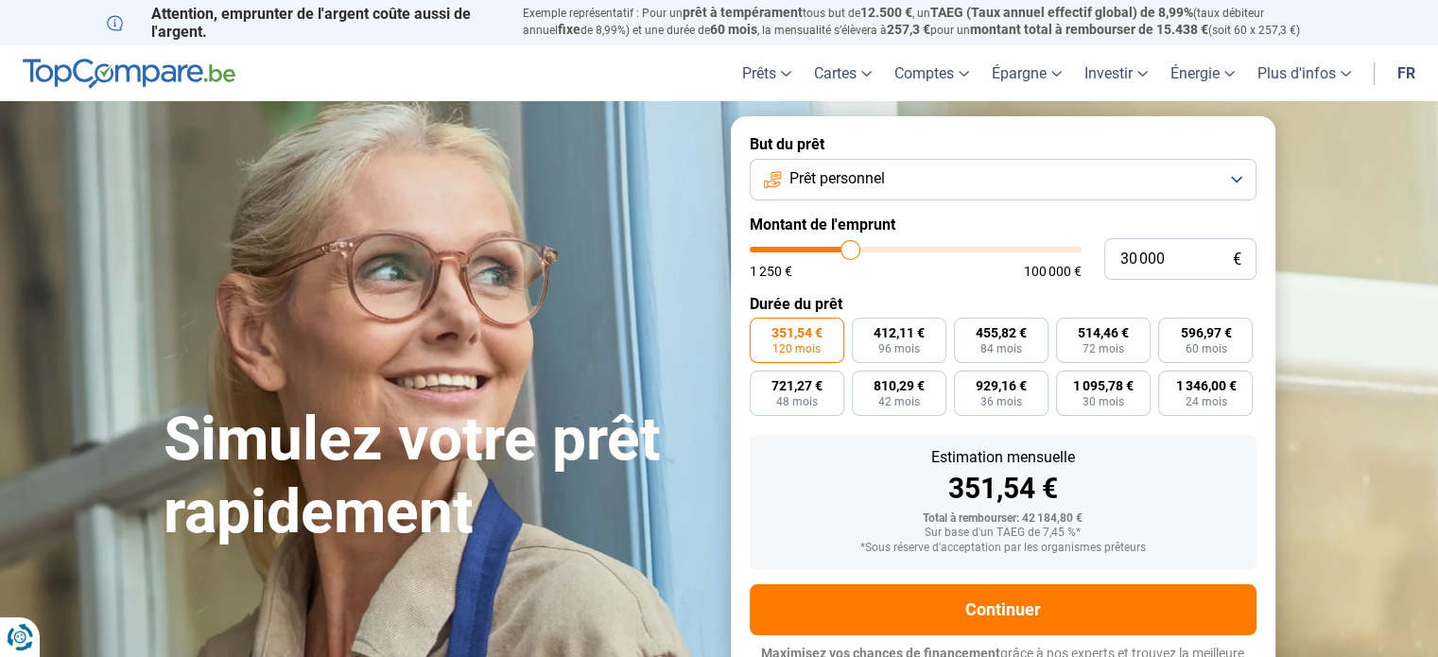
scroll to position [26, 0]
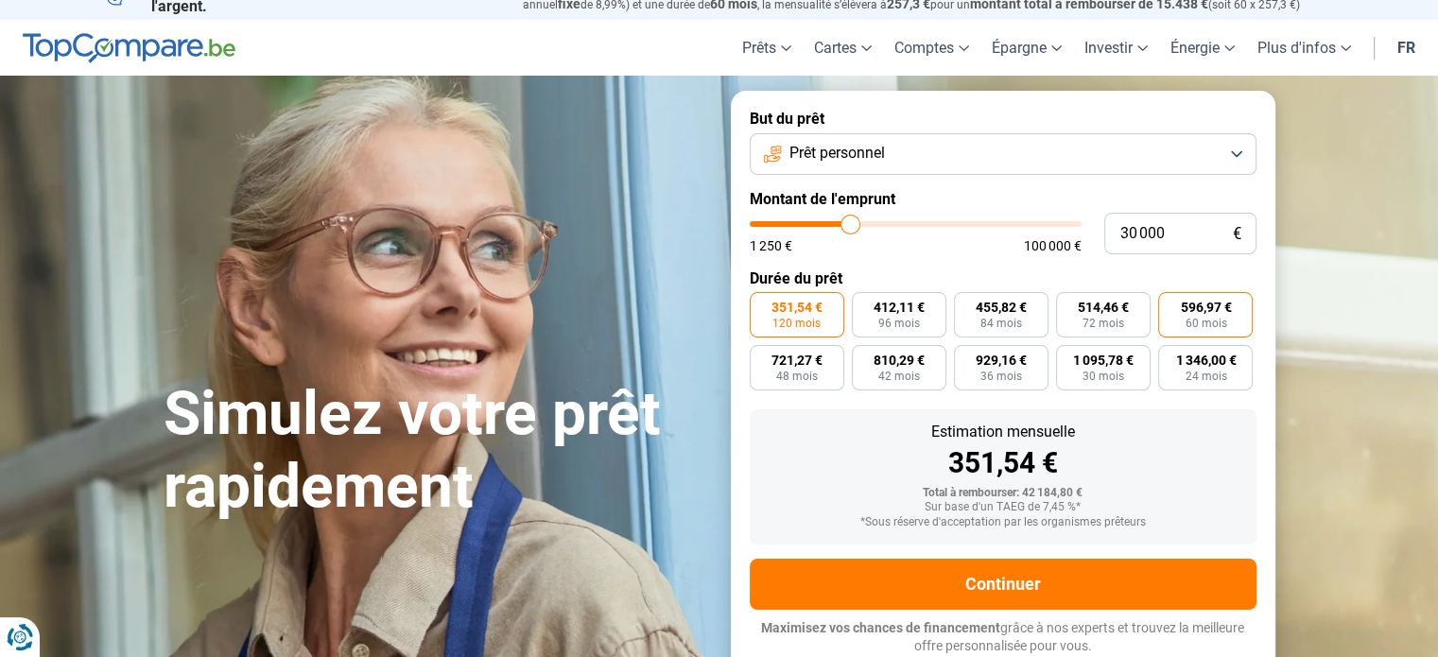
click at [1196, 312] on span "596,97 €" at bounding box center [1205, 307] width 51 height 13
click at [1170, 304] on input "596,97 € 60 mois" at bounding box center [1164, 298] width 12 height 12
radio input "true"
click at [1238, 152] on button "Prêt personnel" at bounding box center [1003, 154] width 507 height 42
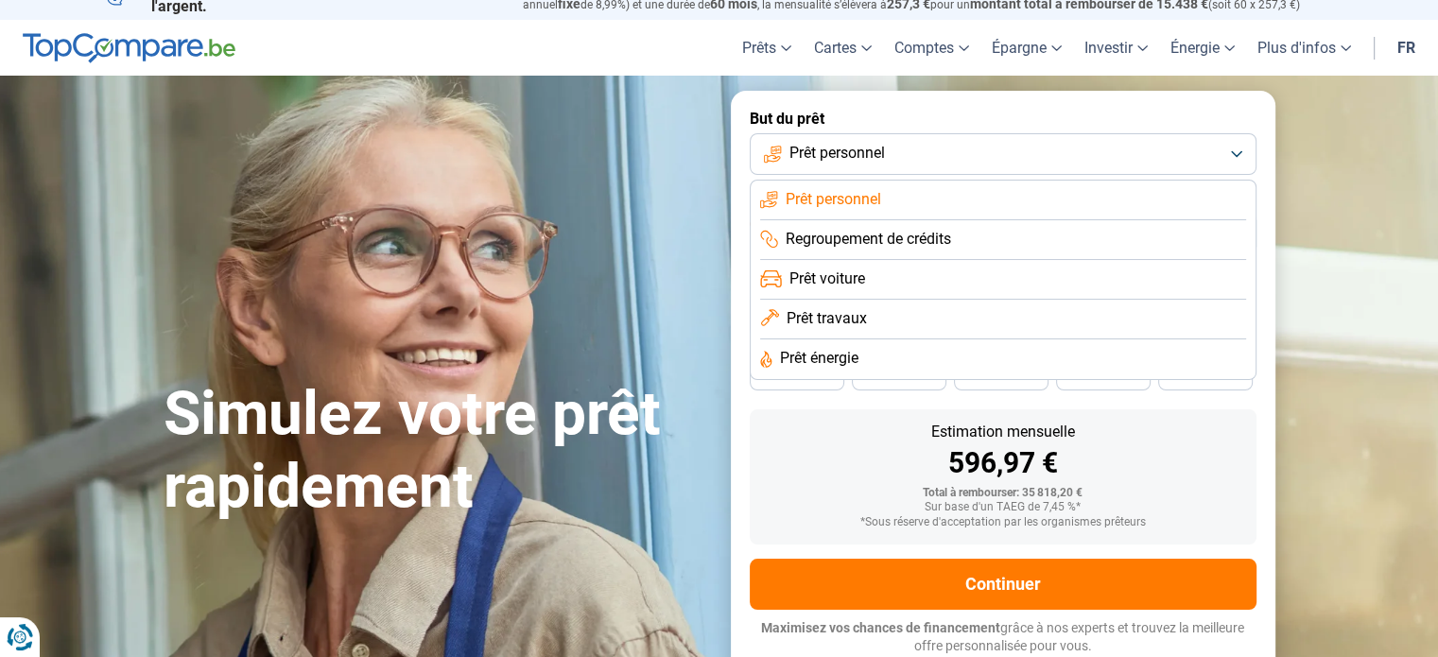
click at [1378, 168] on section "Simulez votre prêt rapidement Simulez votre prêt rapidement But du prêt Prêt pe…" at bounding box center [719, 382] width 1438 height 613
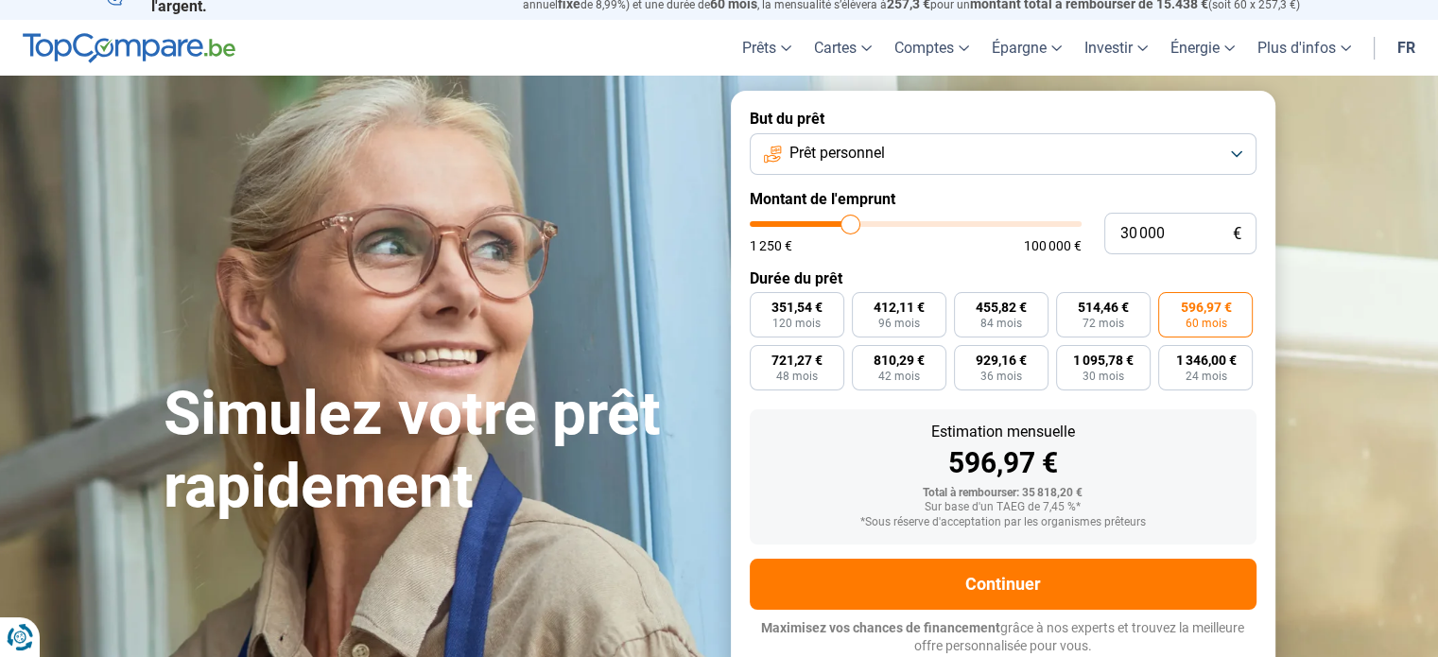
click at [1237, 154] on button "Prêt personnel" at bounding box center [1003, 154] width 507 height 42
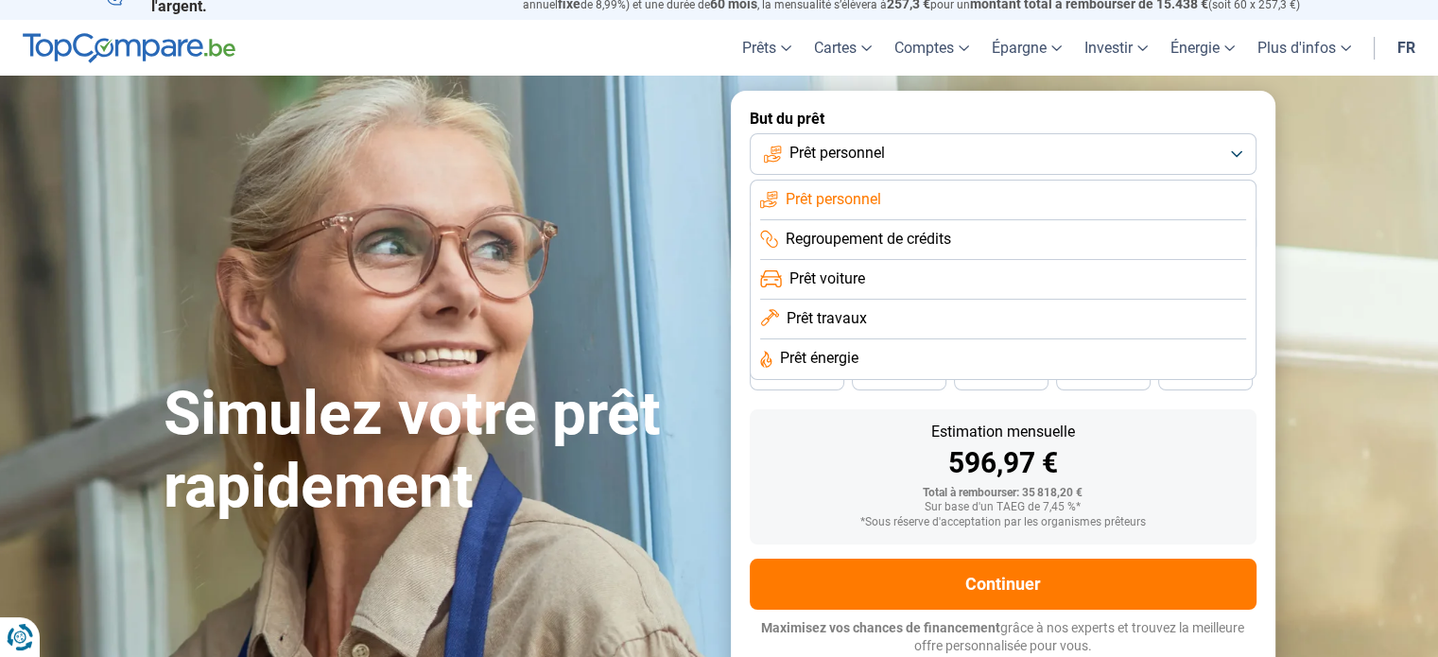
click at [818, 326] on span "Prêt travaux" at bounding box center [826, 318] width 80 height 21
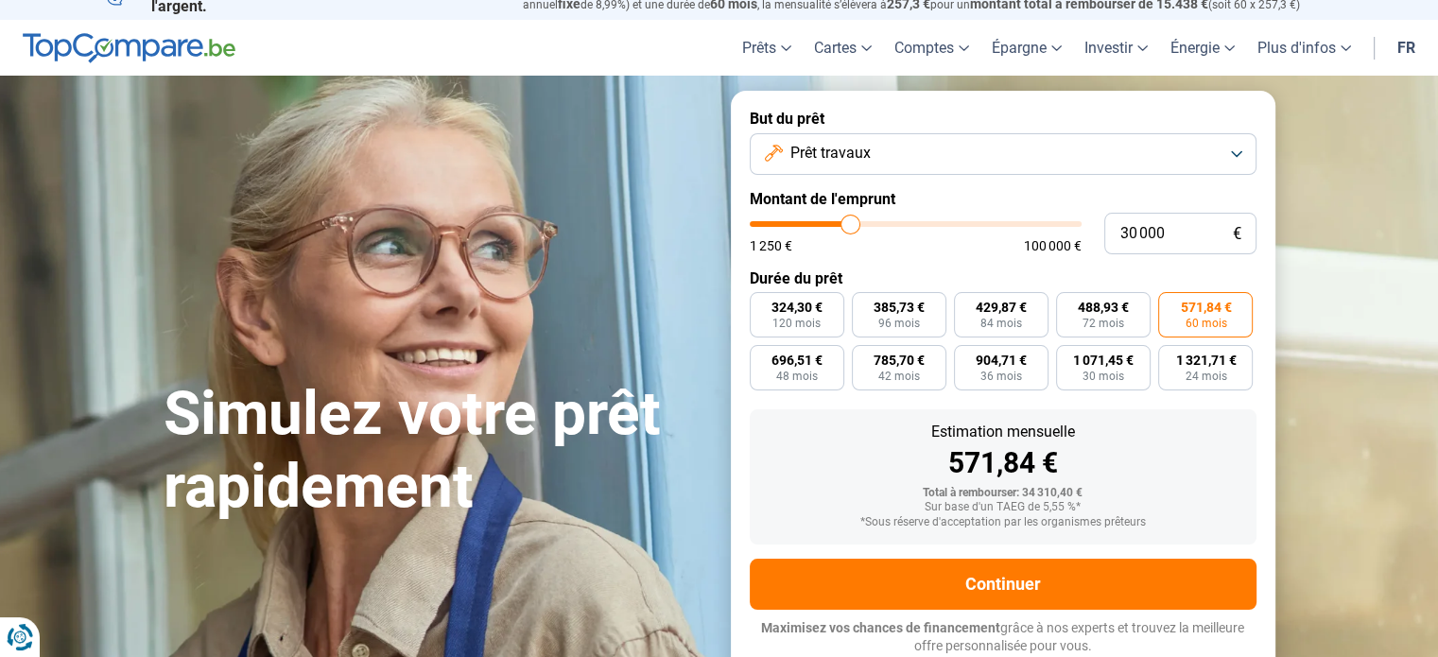
click at [1237, 154] on button "Prêt travaux" at bounding box center [1003, 154] width 507 height 42
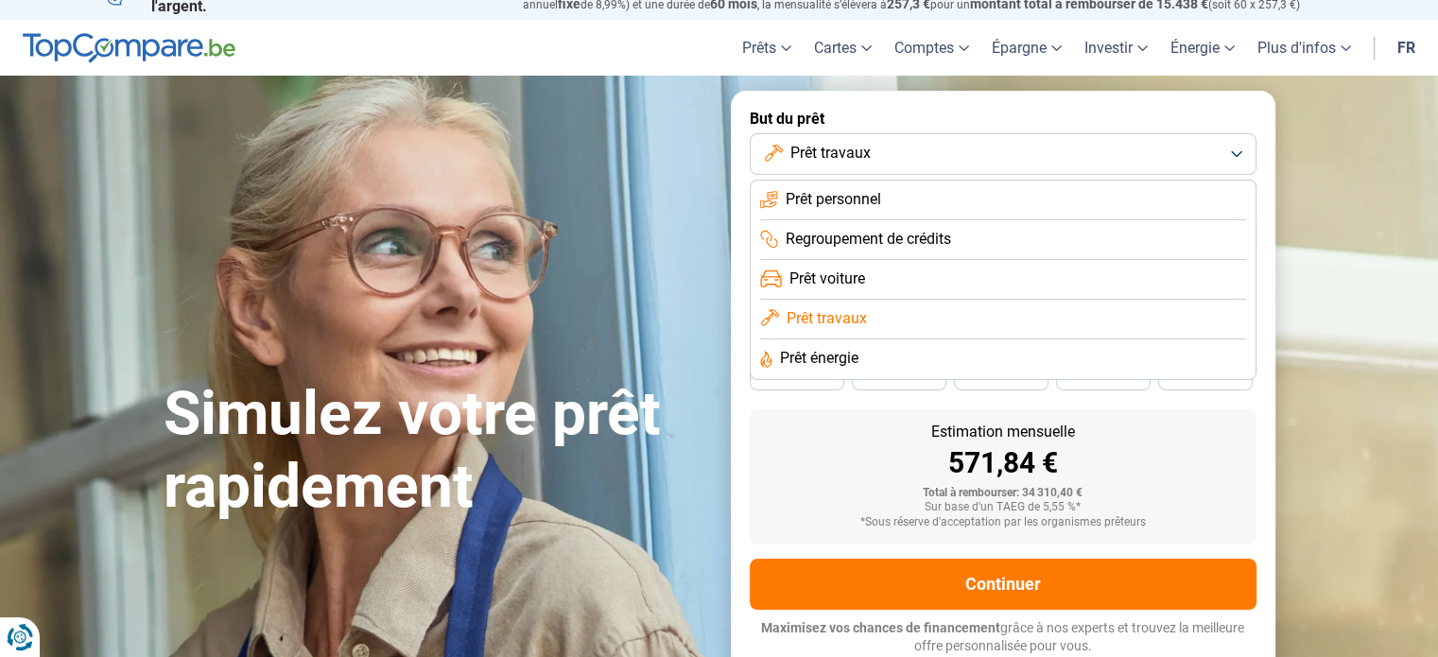
click at [1040, 282] on li "Prêt voiture" at bounding box center [1003, 280] width 486 height 40
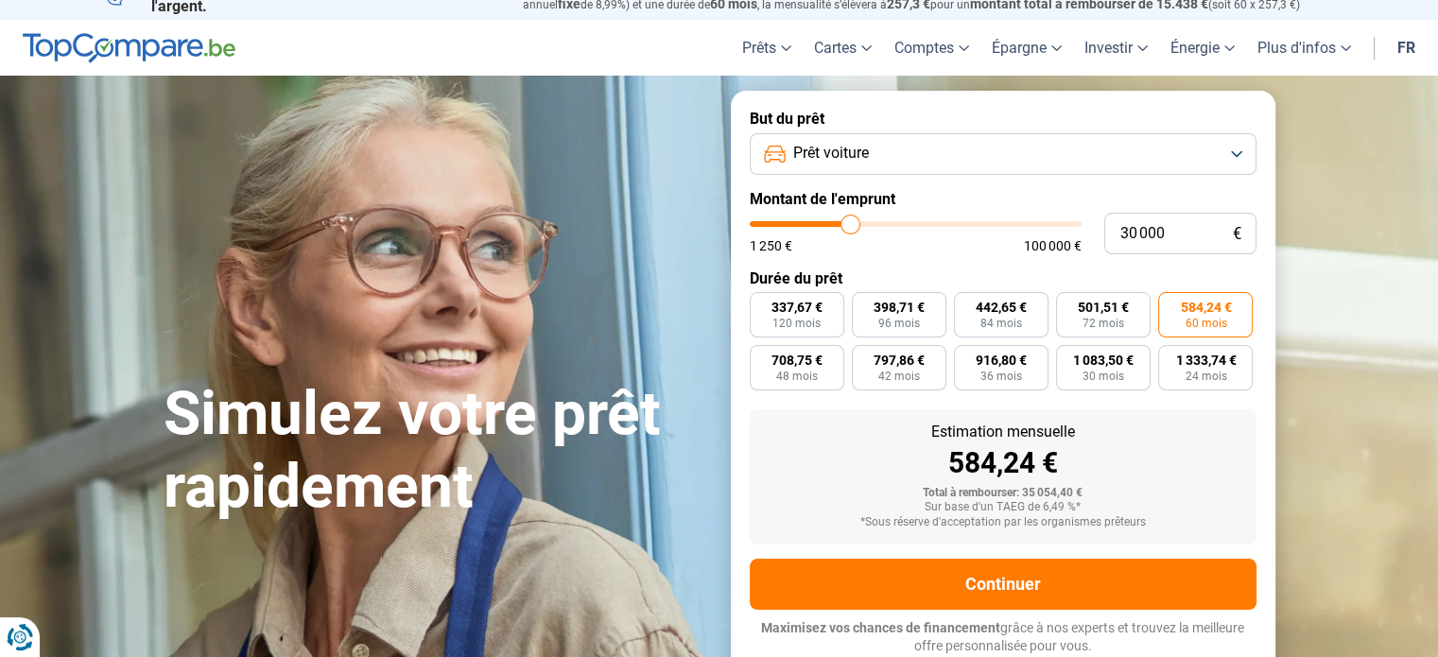
click at [1239, 149] on button "Prêt voiture" at bounding box center [1003, 154] width 507 height 42
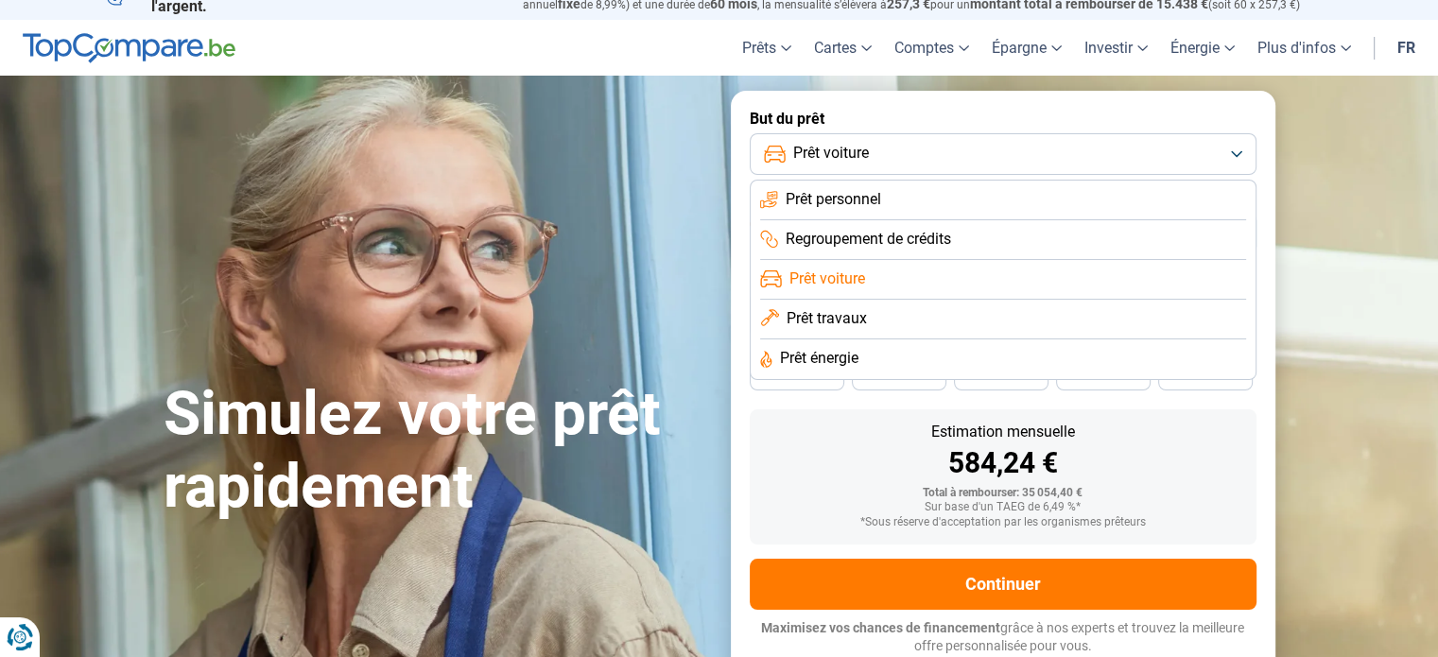
click at [852, 194] on span "Prêt personnel" at bounding box center [832, 199] width 95 height 21
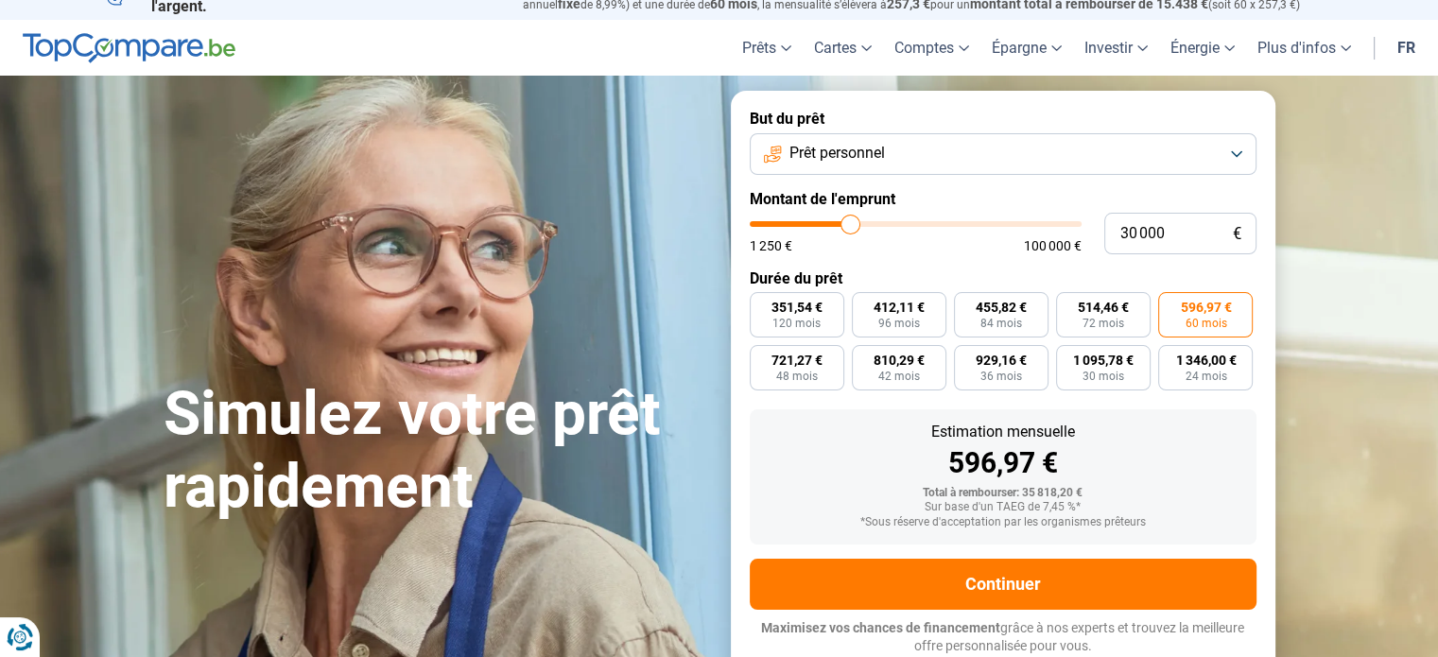
click at [1348, 167] on section "Simulez votre prêt rapidement Simulez votre prêt rapidement But du prêt Prêt pe…" at bounding box center [719, 382] width 1438 height 613
